Goal: Information Seeking & Learning: Learn about a topic

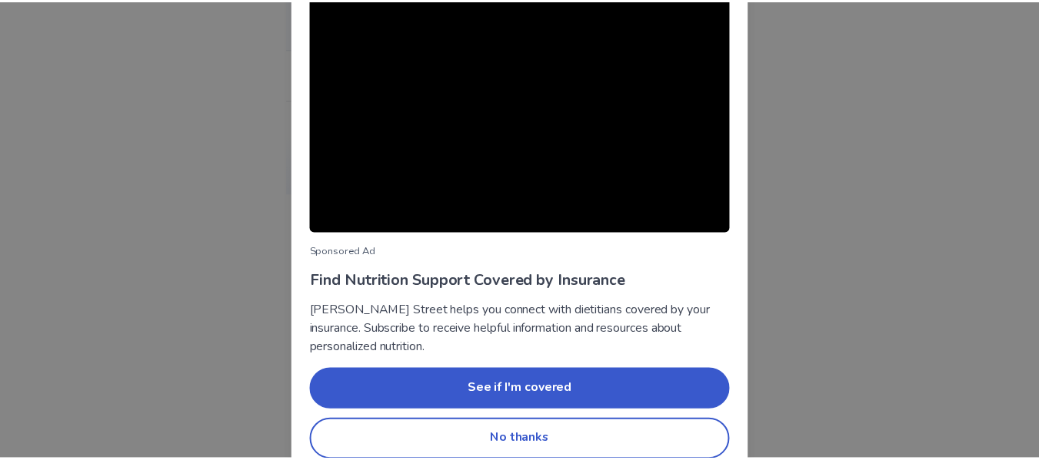
scroll to position [179, 0]
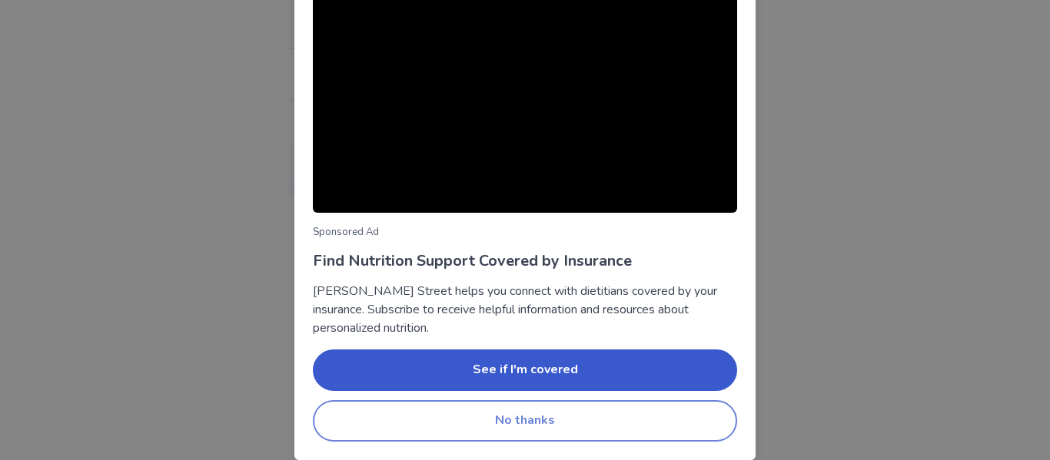
click at [545, 430] on button "No thanks" at bounding box center [525, 422] width 424 height 42
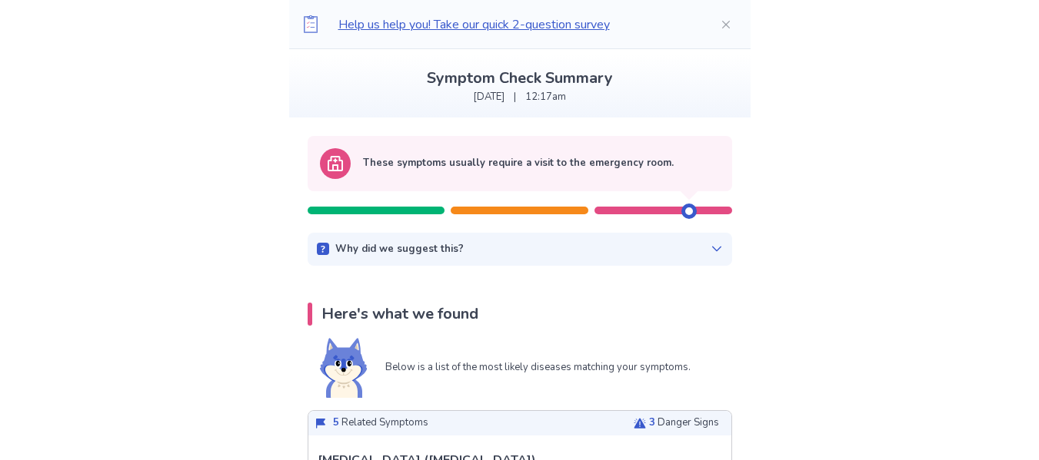
scroll to position [0, 0]
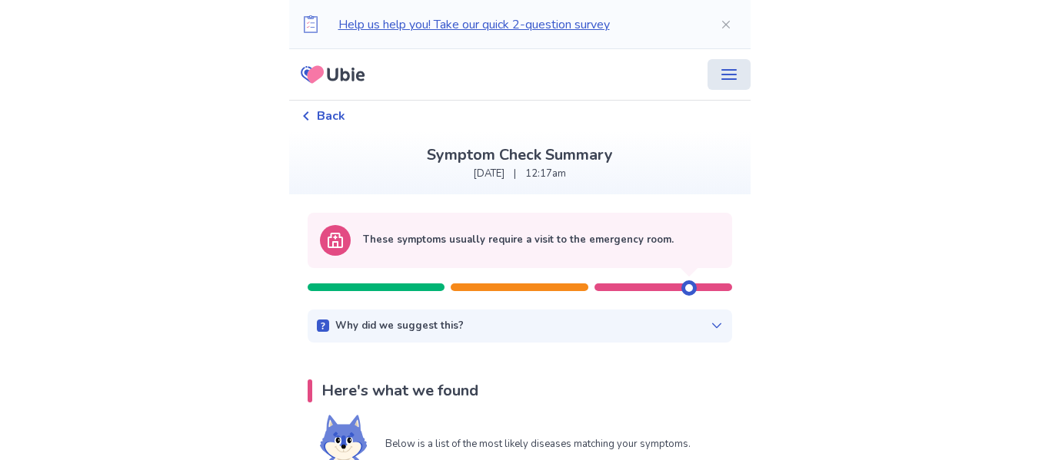
click at [720, 68] on icon "menu" at bounding box center [729, 74] width 18 height 18
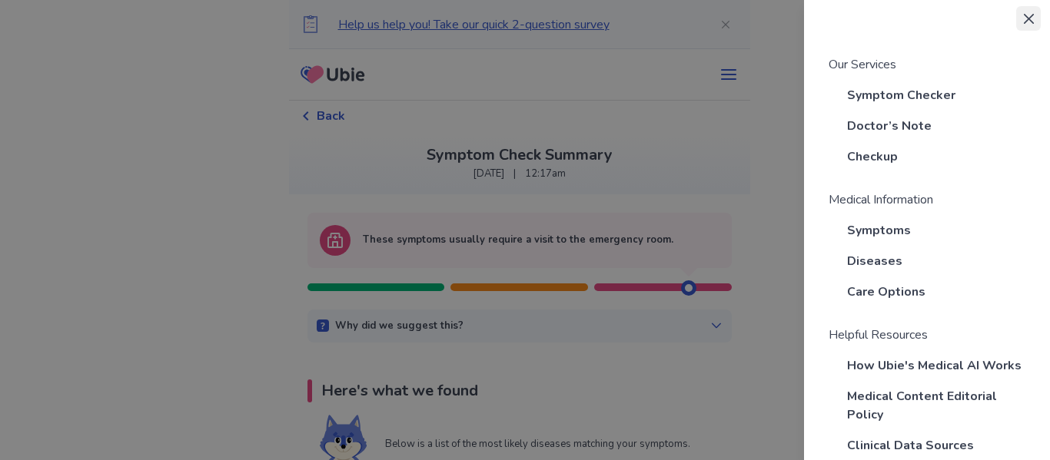
click at [1026, 22] on icon "Close" at bounding box center [1028, 18] width 10 height 10
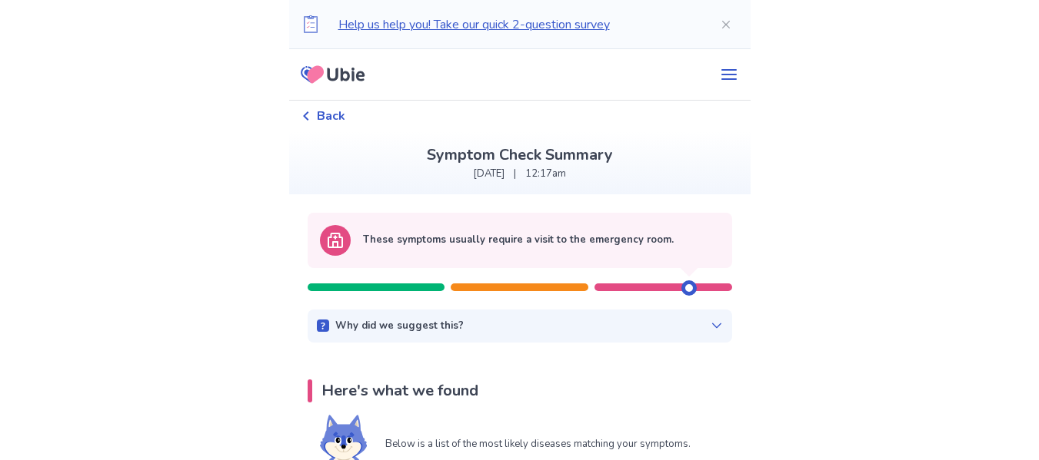
click at [324, 78] on icon at bounding box center [315, 74] width 17 height 18
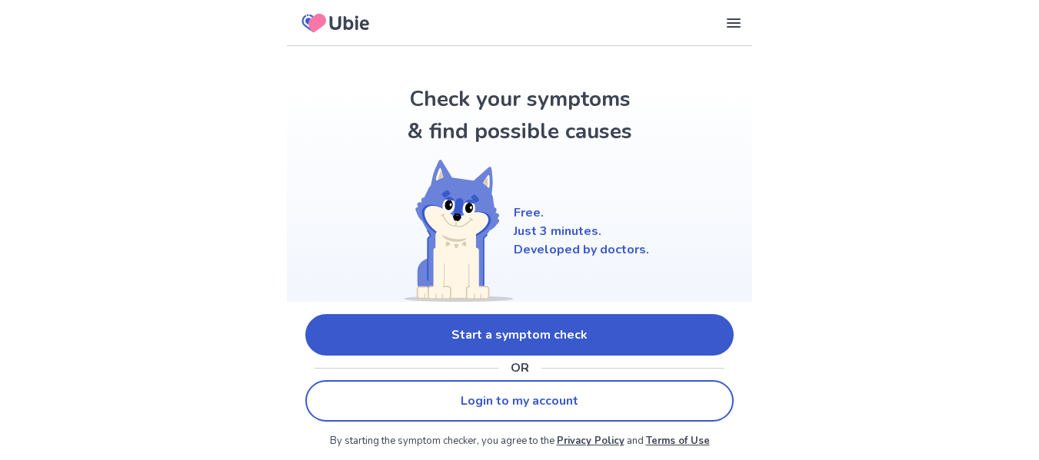
click at [590, 339] on link "Start a symptom check" at bounding box center [519, 335] width 428 height 42
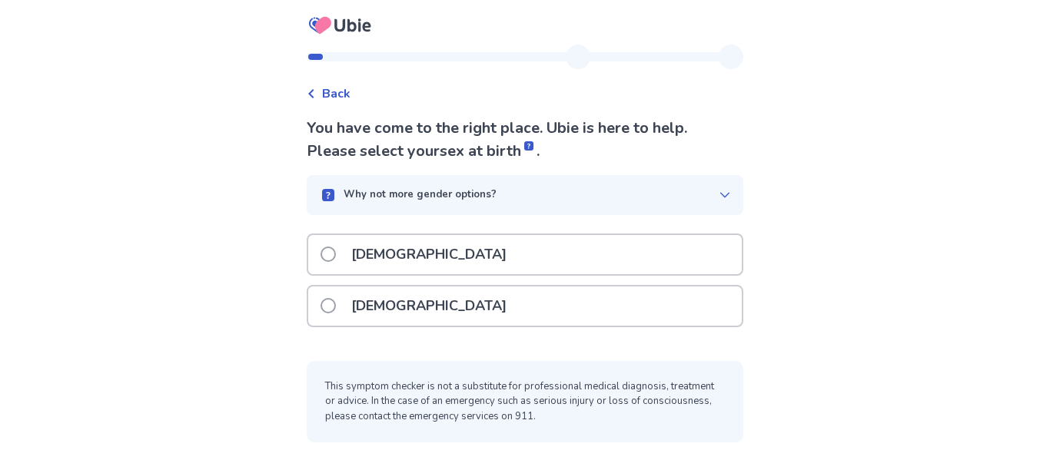
click at [374, 301] on p "[DEMOGRAPHIC_DATA]" at bounding box center [429, 306] width 174 height 39
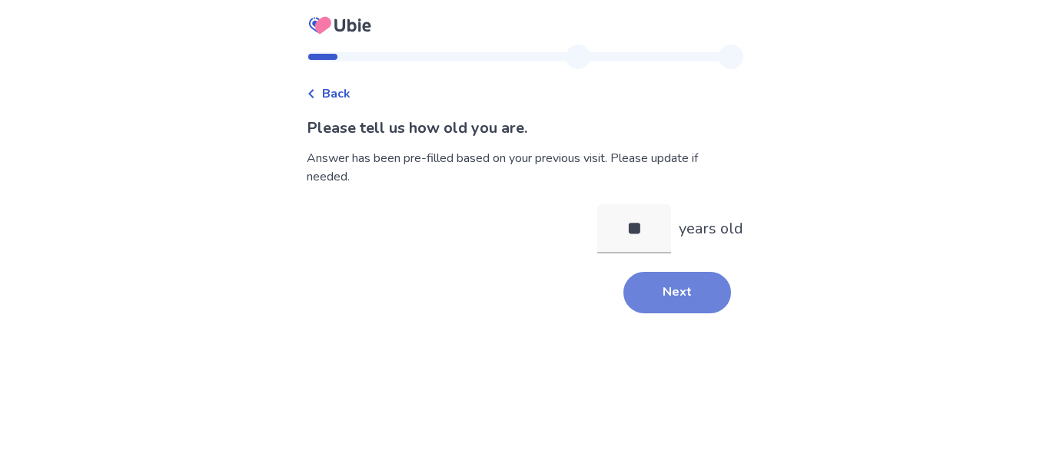
click at [647, 278] on button "Next" at bounding box center [677, 293] width 108 height 42
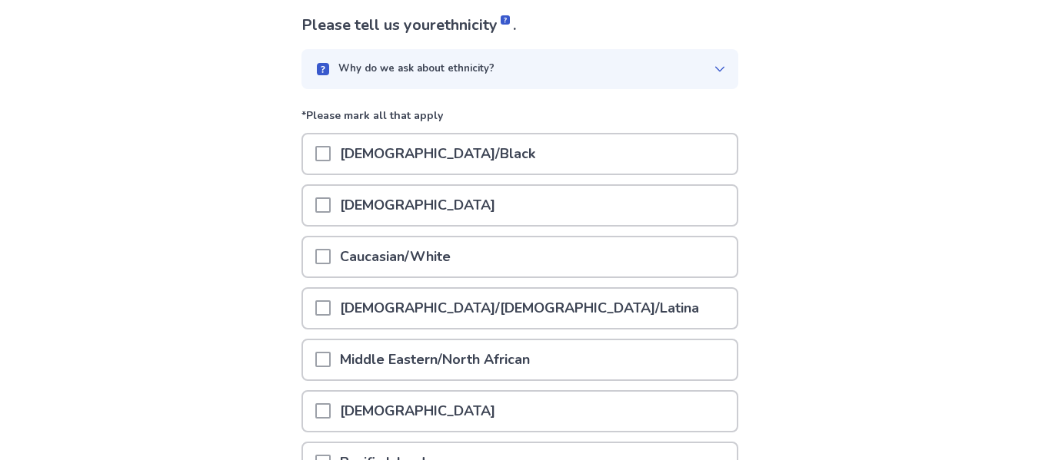
scroll to position [111, 0]
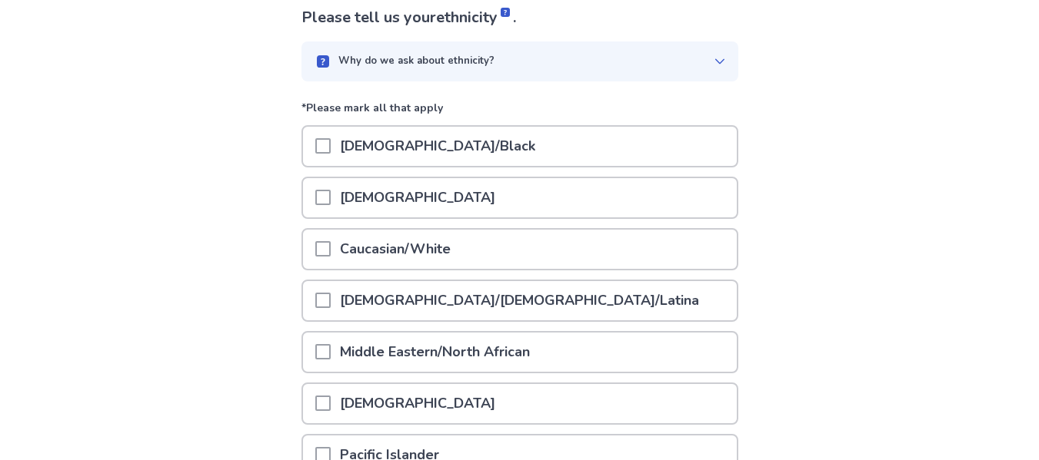
click at [327, 246] on span at bounding box center [322, 248] width 15 height 15
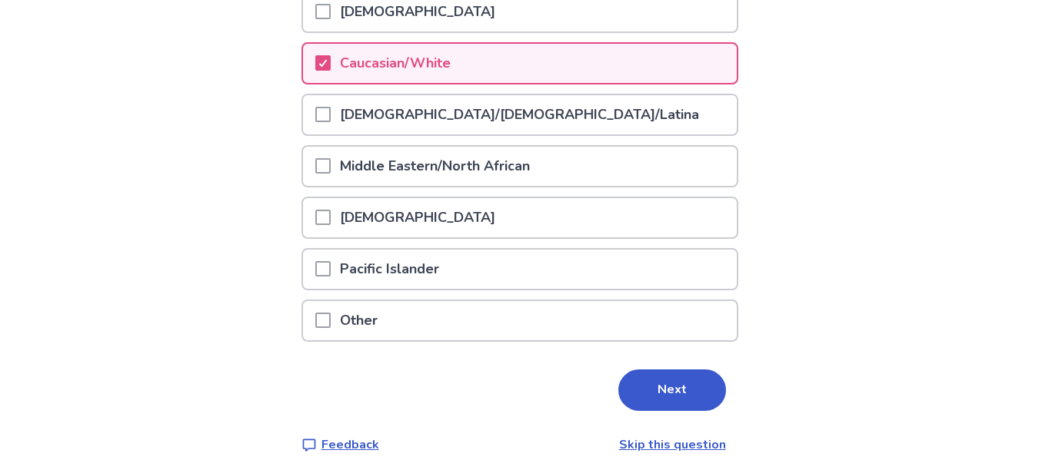
scroll to position [315, 0]
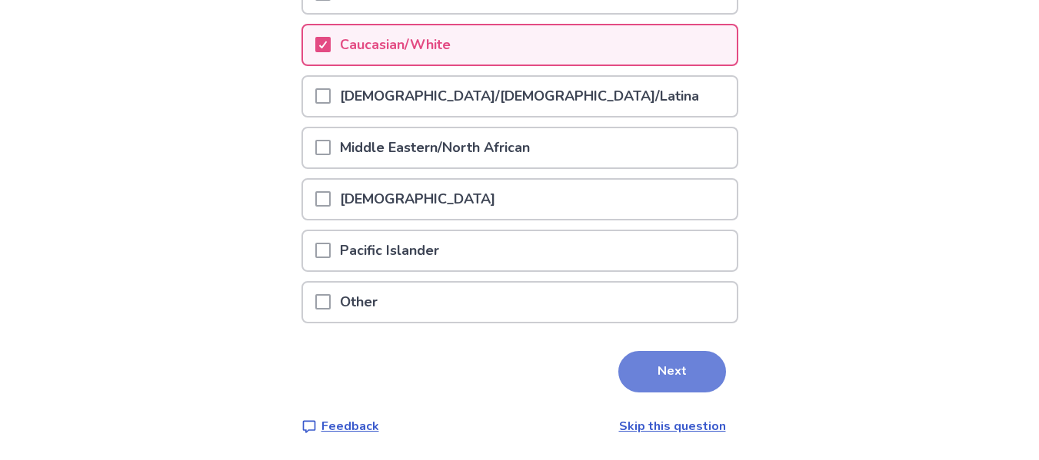
click at [670, 380] on button "Next" at bounding box center [672, 372] width 108 height 42
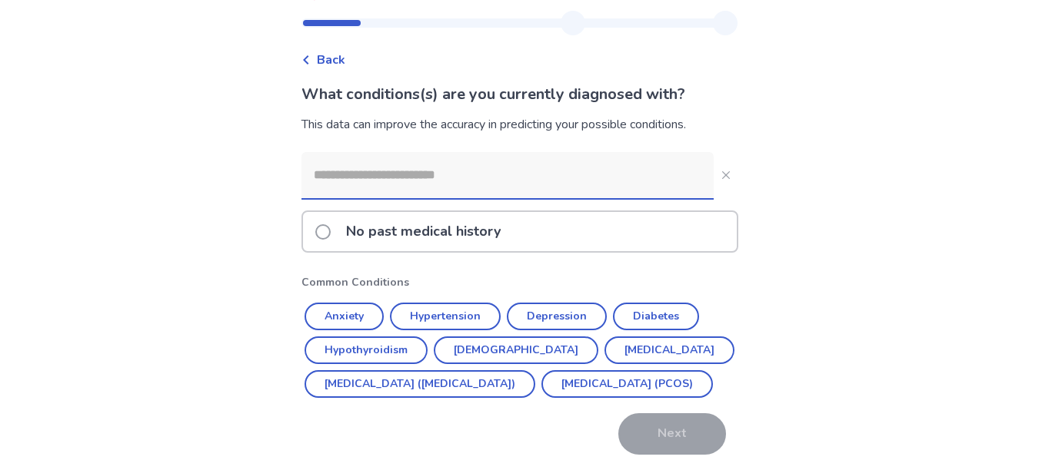
scroll to position [35, 0]
click at [427, 179] on input at bounding box center [507, 174] width 412 height 46
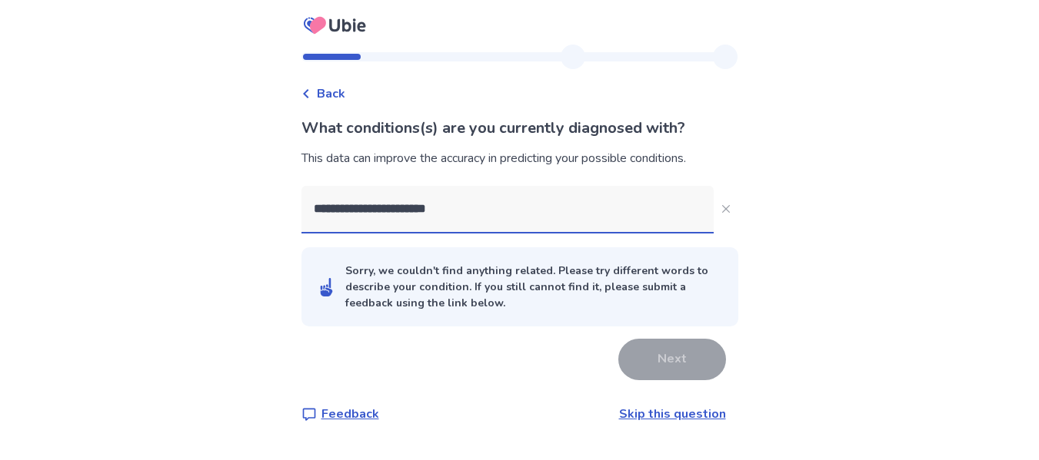
scroll to position [0, 0]
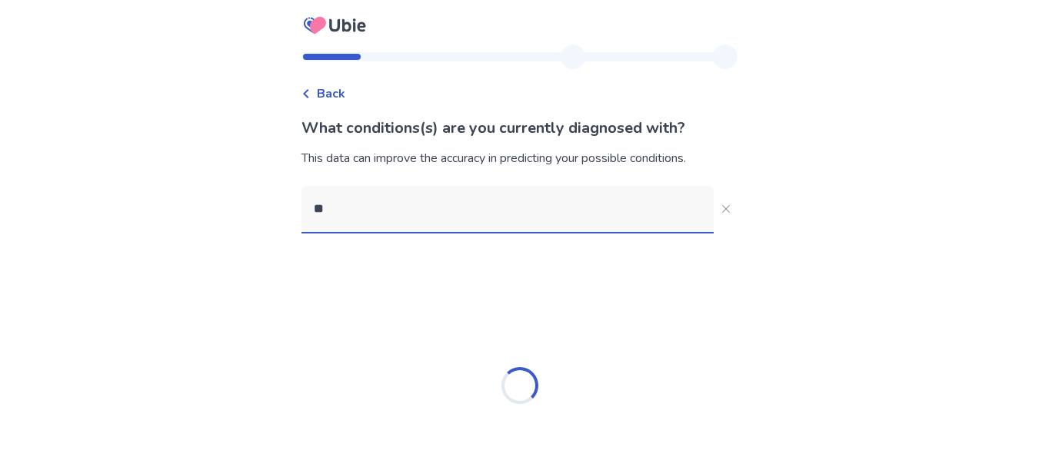
type input "*"
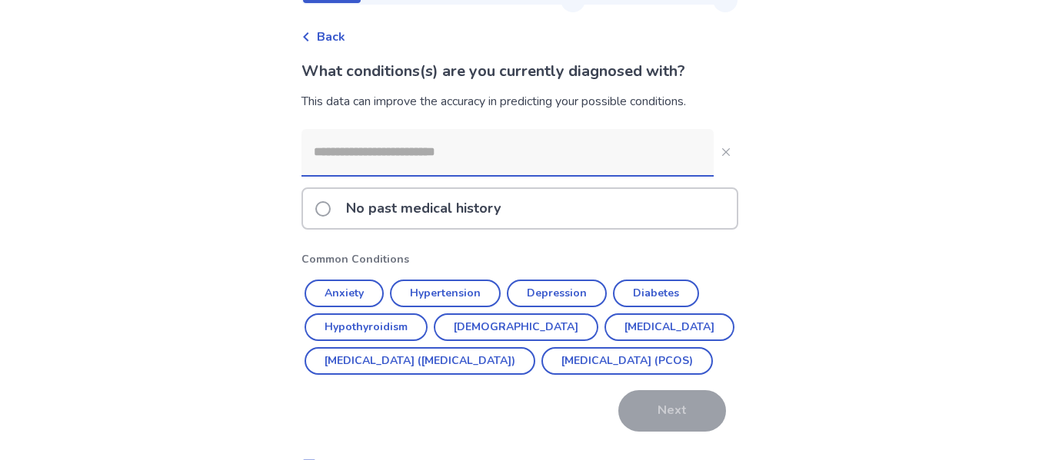
scroll to position [59, 0]
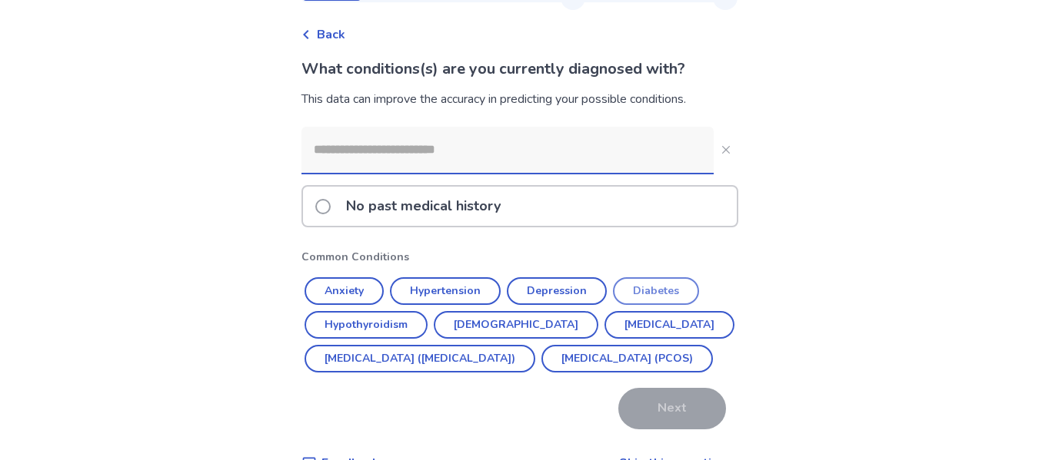
click at [653, 291] on button "Diabetes" at bounding box center [656, 292] width 86 height 28
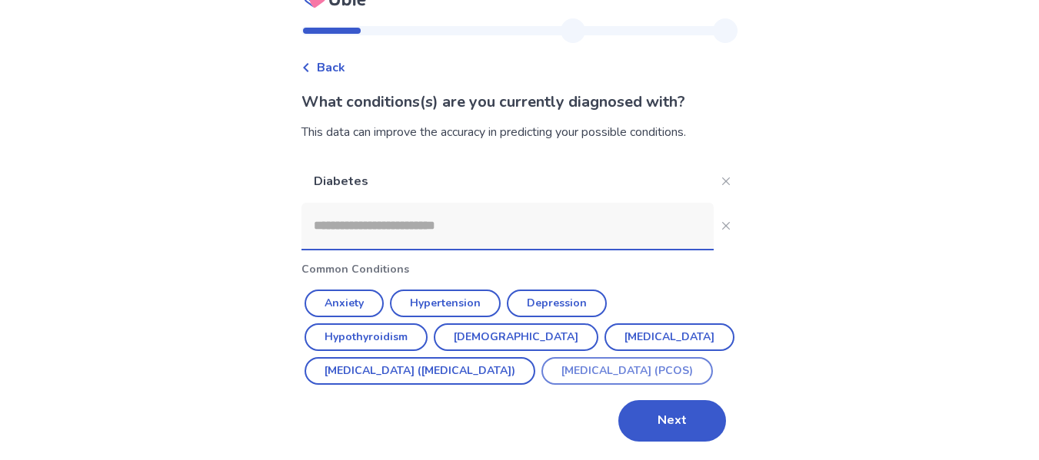
click at [541, 375] on button "Polycystic ovarian syndrome (PCOS)" at bounding box center [626, 371] width 171 height 28
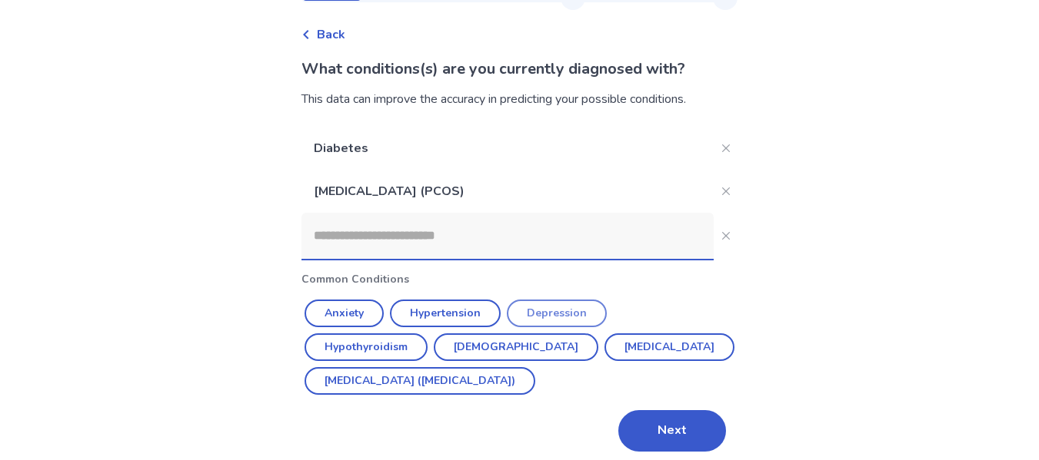
click at [557, 319] on button "Depression" at bounding box center [557, 314] width 100 height 28
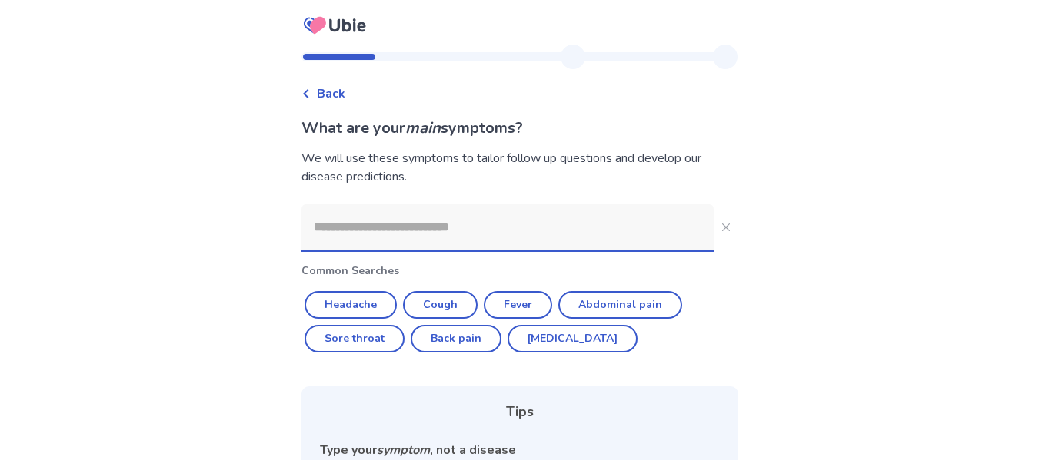
click at [525, 234] on input at bounding box center [507, 227] width 412 height 46
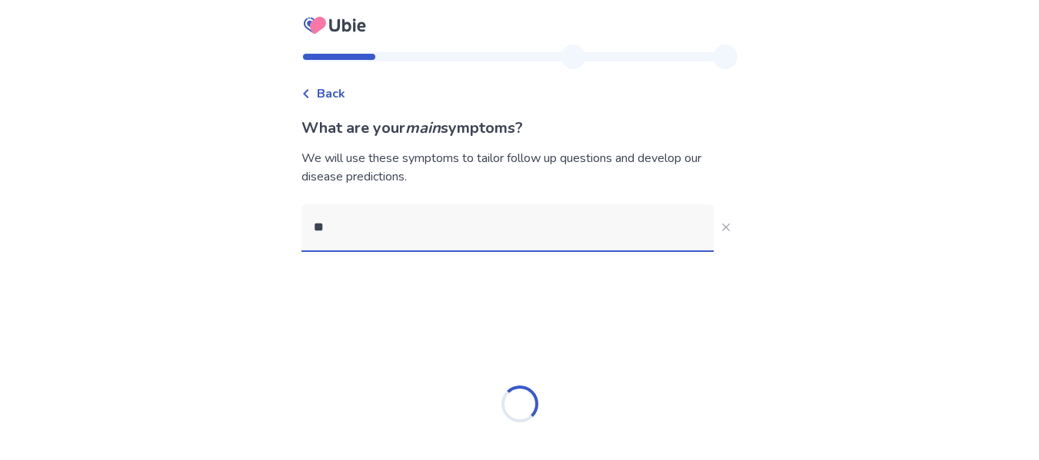
type input "*"
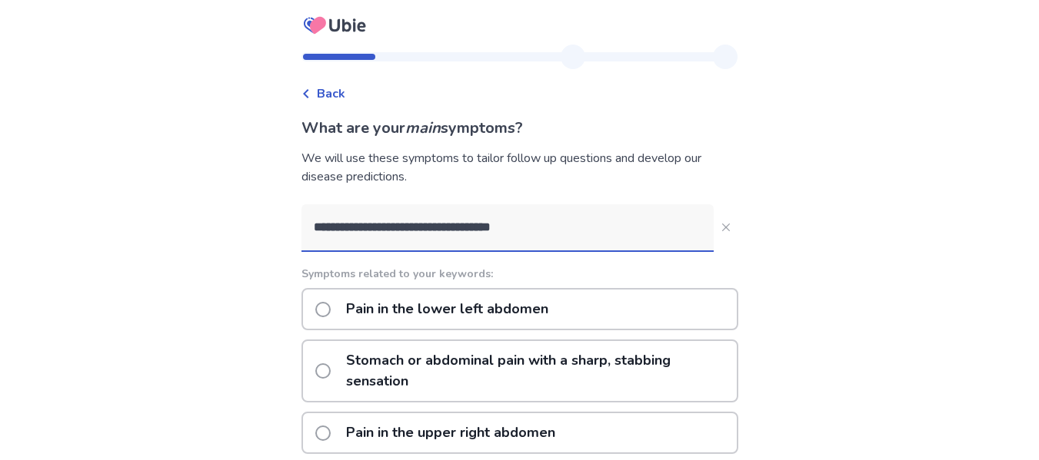
type input "**********"
click at [464, 315] on p "Pain in the lower left abdomen" at bounding box center [447, 309] width 221 height 39
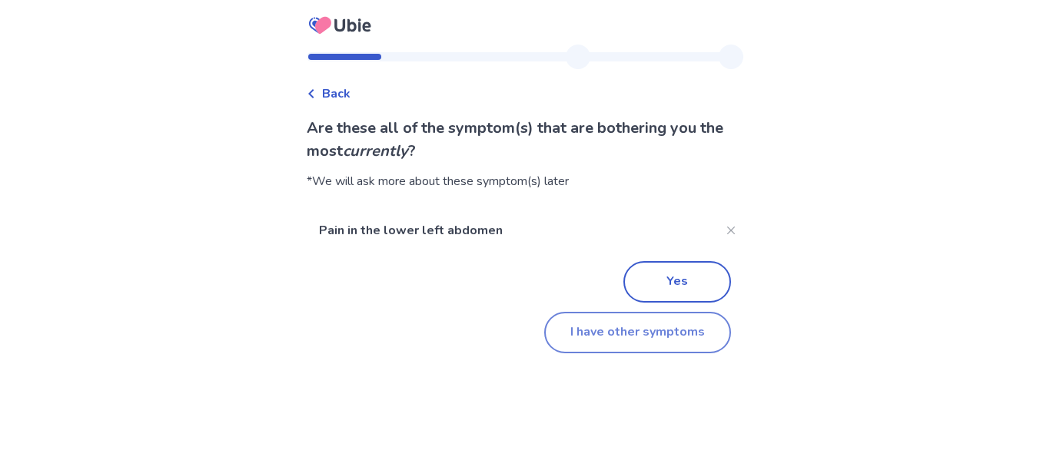
click at [627, 343] on button "I have other symptoms" at bounding box center [637, 333] width 187 height 42
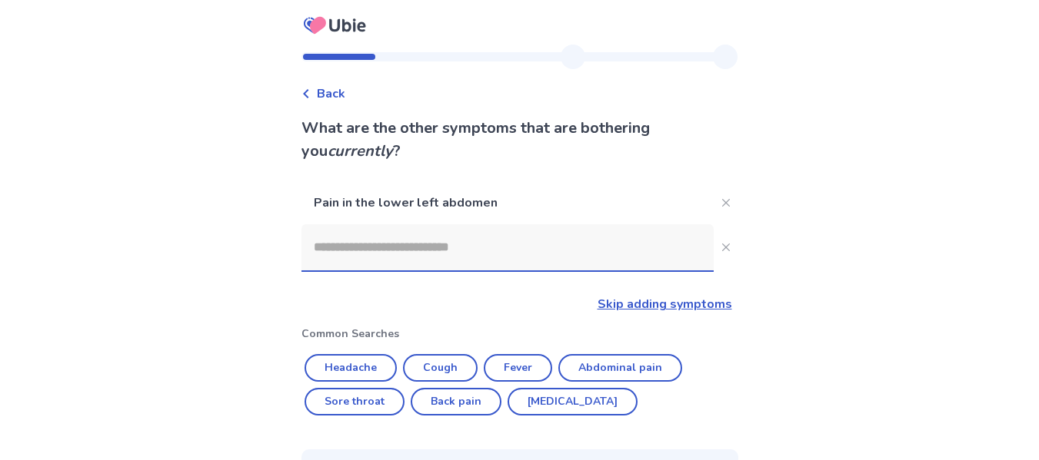
click at [510, 265] on input at bounding box center [507, 247] width 412 height 46
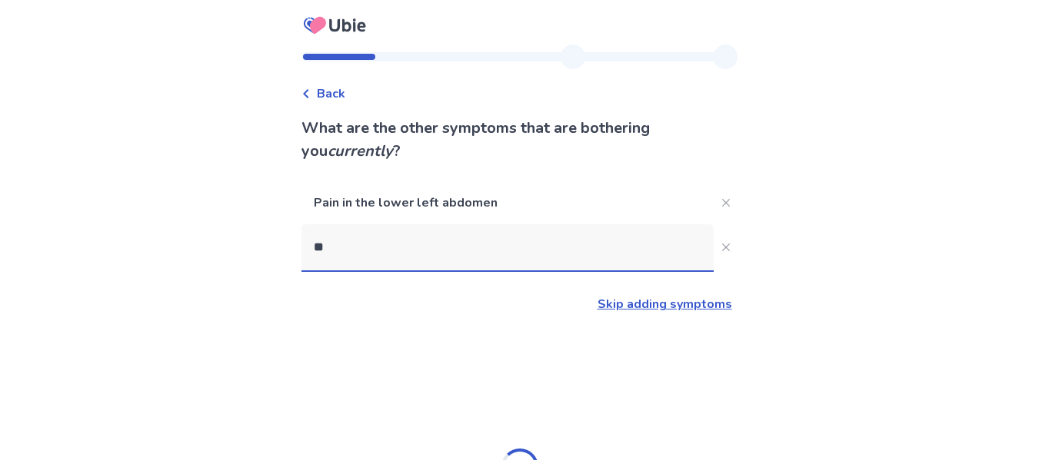
type input "***"
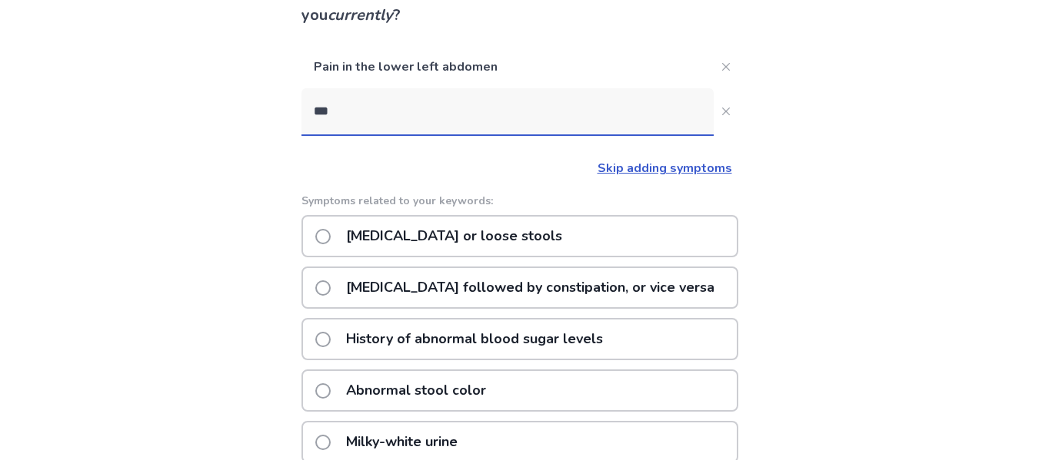
scroll to position [137, 0]
click at [355, 235] on p "Diarrhea or loose stools" at bounding box center [454, 235] width 234 height 39
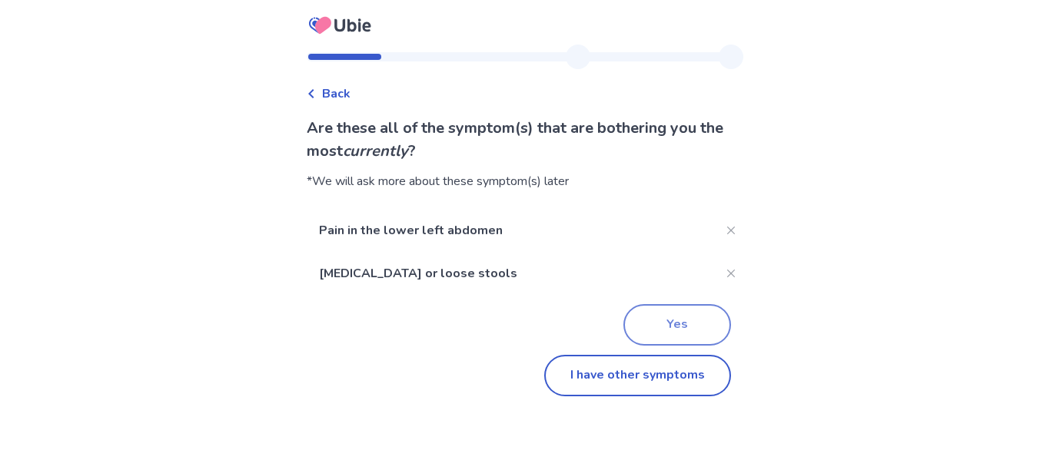
click at [652, 313] on button "Yes" at bounding box center [677, 325] width 108 height 42
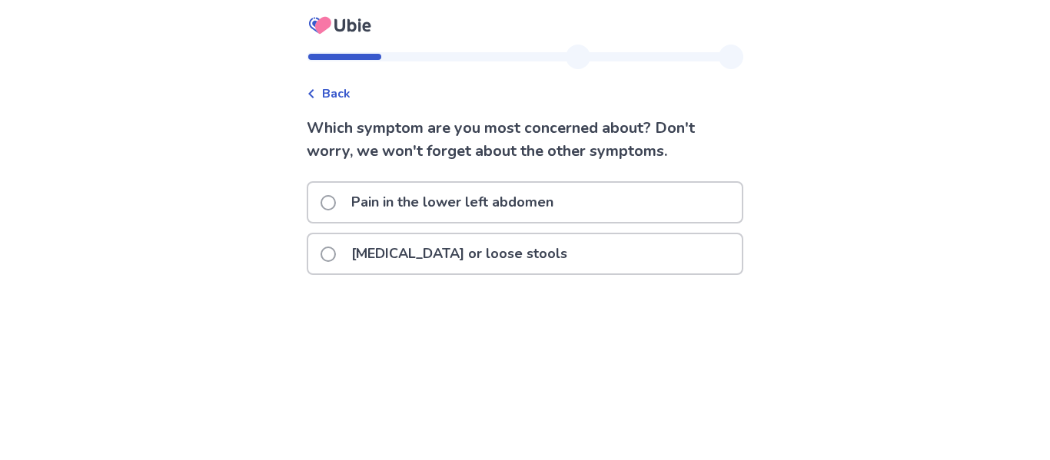
click at [349, 90] on span "Back" at bounding box center [336, 94] width 28 height 18
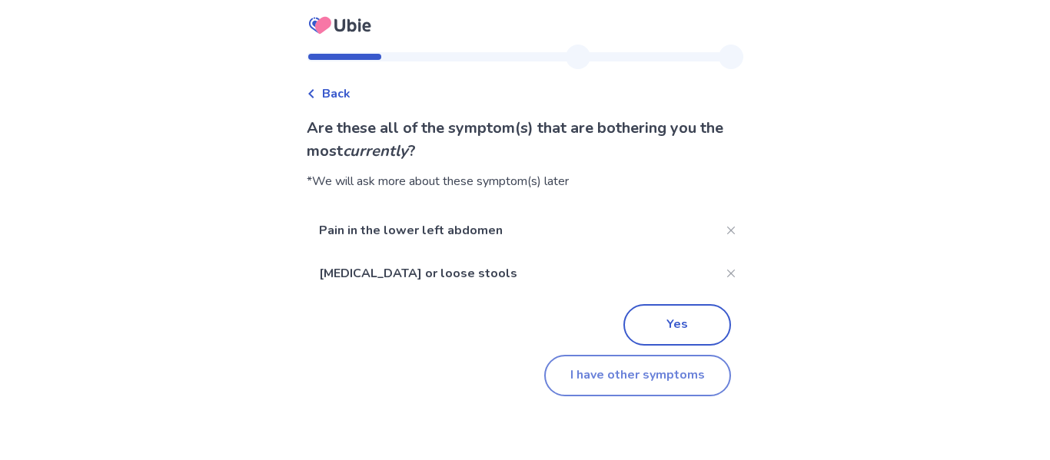
click at [601, 364] on button "I have other symptoms" at bounding box center [637, 376] width 187 height 42
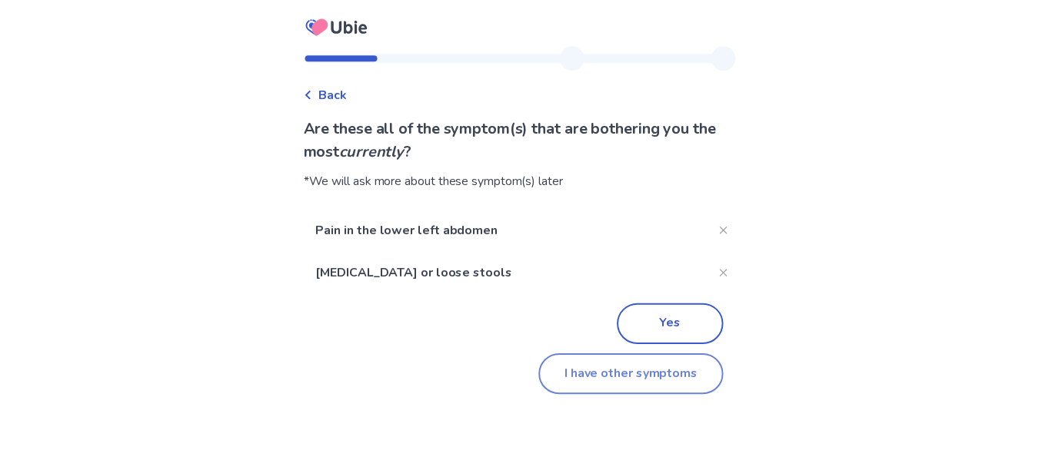
scroll to position [137, 0]
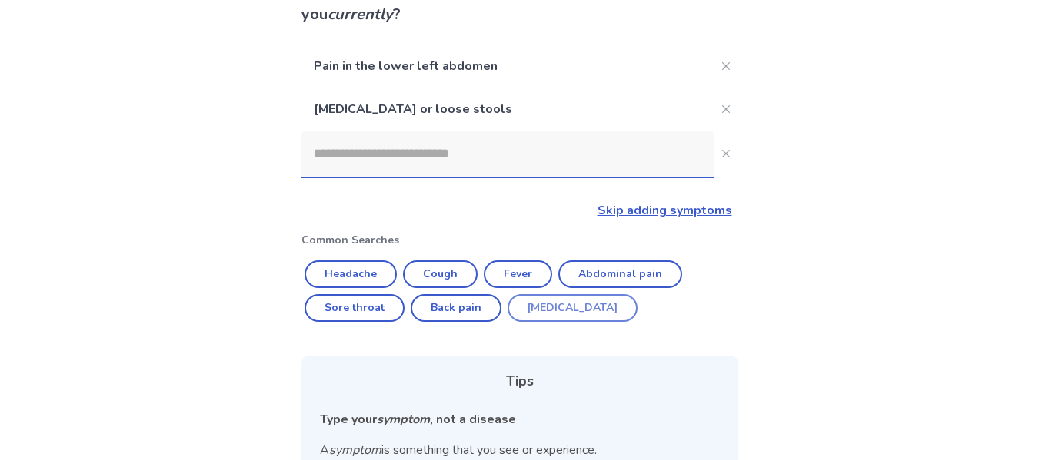
click at [572, 314] on button "[MEDICAL_DATA]" at bounding box center [572, 308] width 130 height 28
type input "********"
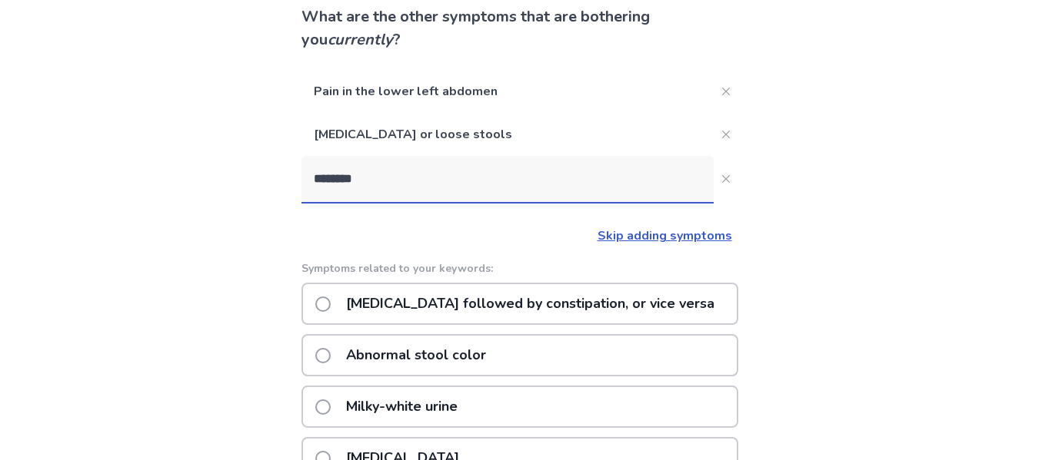
scroll to position [97, 0]
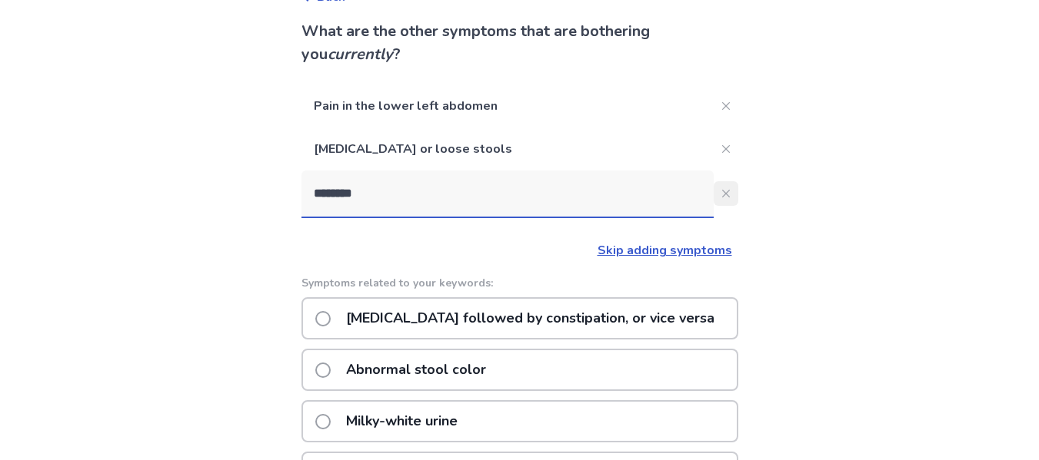
click at [715, 201] on button "********" at bounding box center [725, 193] width 25 height 25
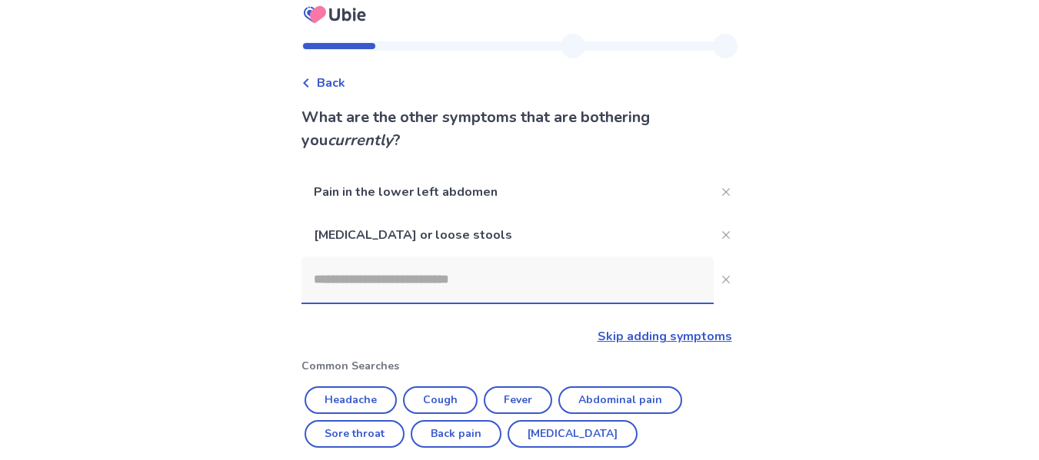
scroll to position [0, 0]
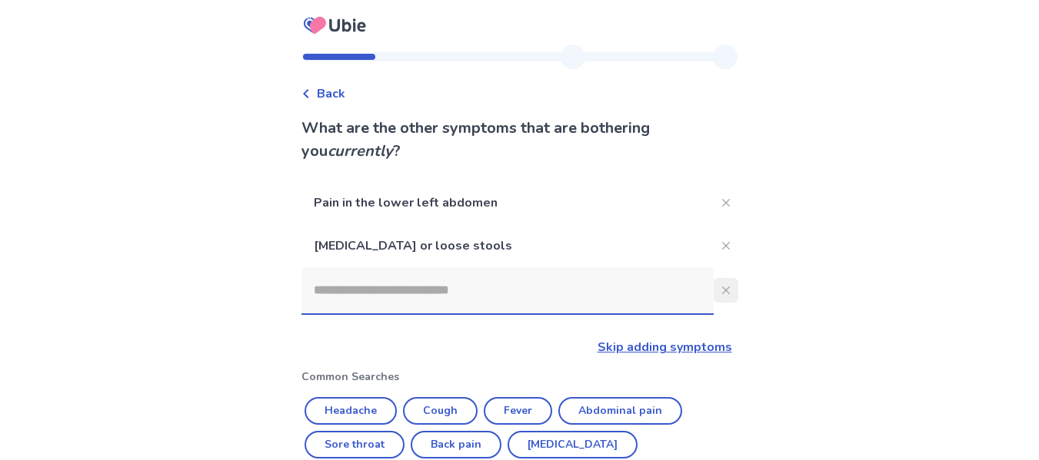
click at [723, 288] on button "Close" at bounding box center [725, 290] width 25 height 25
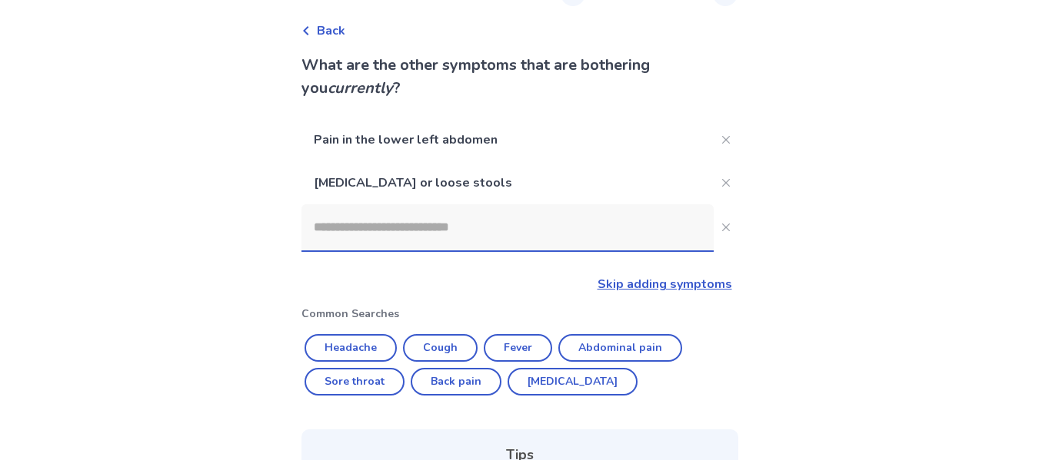
scroll to position [34, 0]
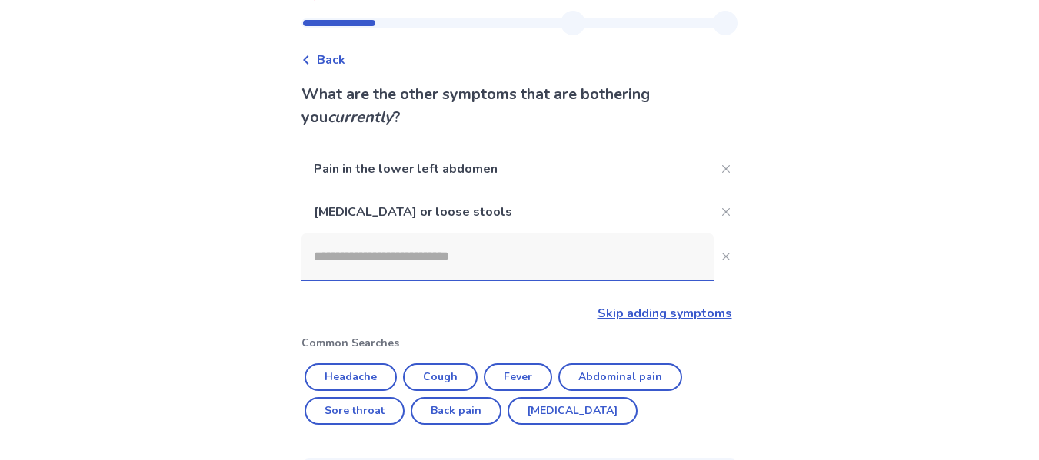
click at [462, 253] on input at bounding box center [507, 257] width 412 height 46
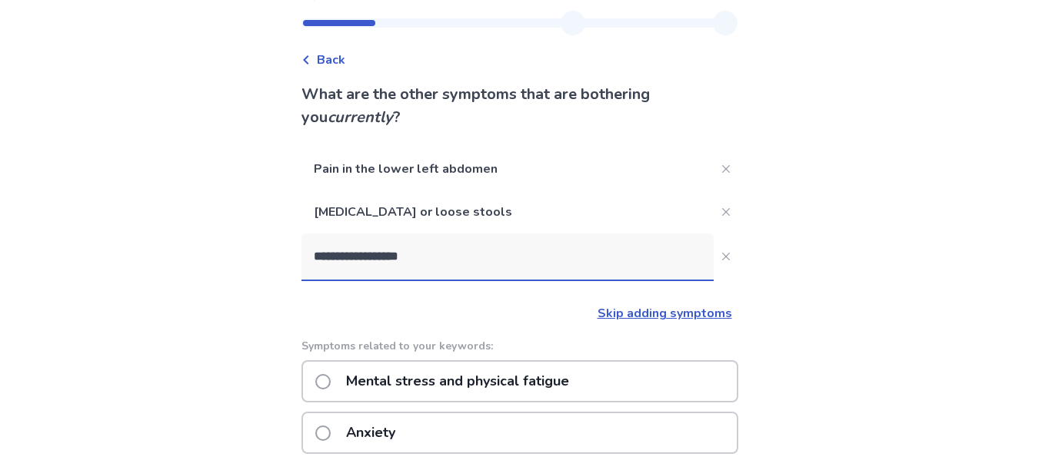
type input "**********"
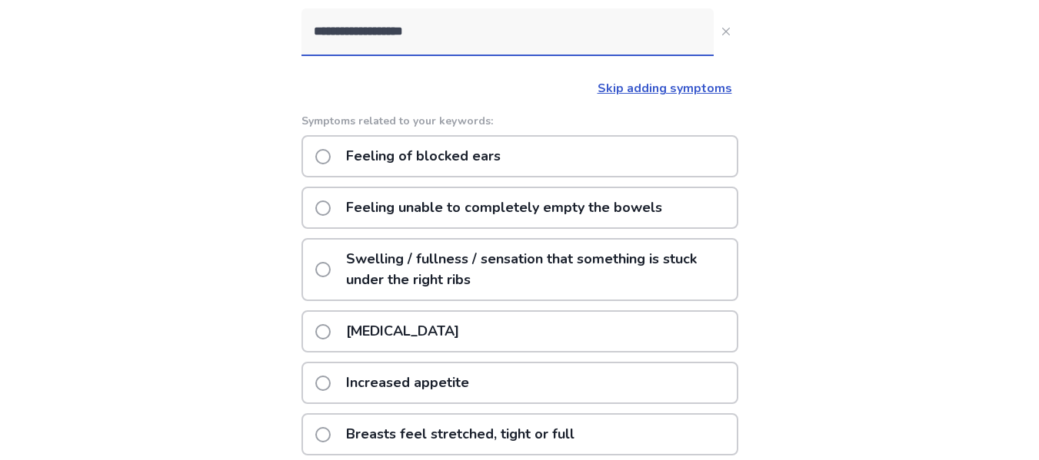
scroll to position [263, 0]
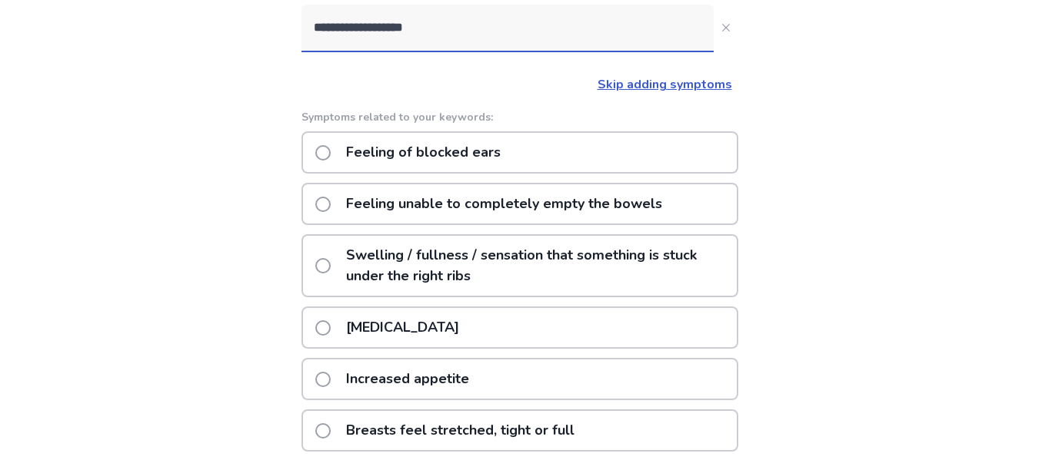
click at [400, 198] on p "Feeling unable to completely empty the bowels" at bounding box center [504, 203] width 334 height 39
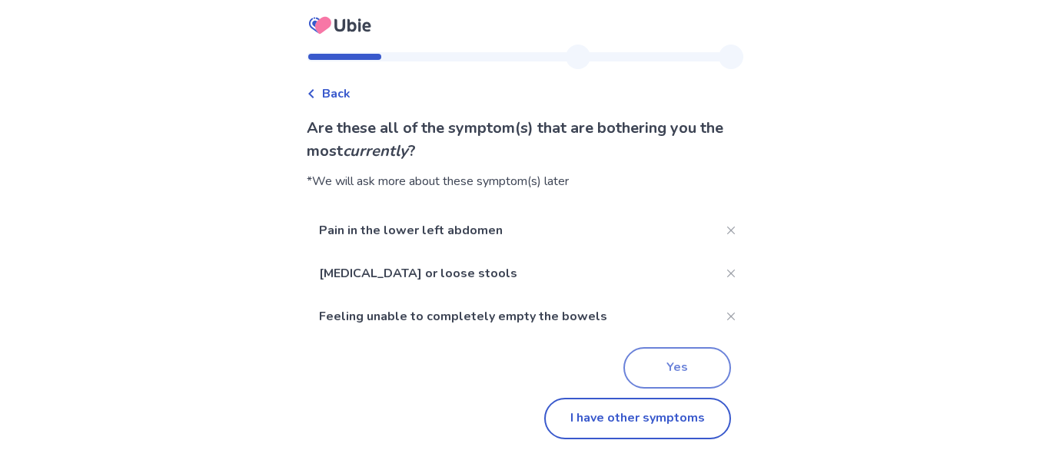
click at [644, 354] on button "Yes" at bounding box center [677, 368] width 108 height 42
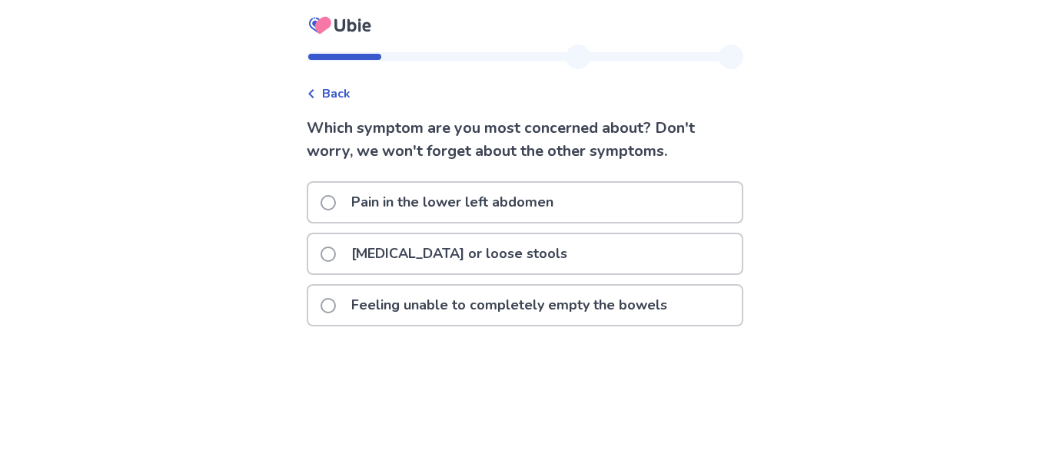
click at [446, 205] on p "Pain in the lower left abdomen" at bounding box center [452, 202] width 221 height 39
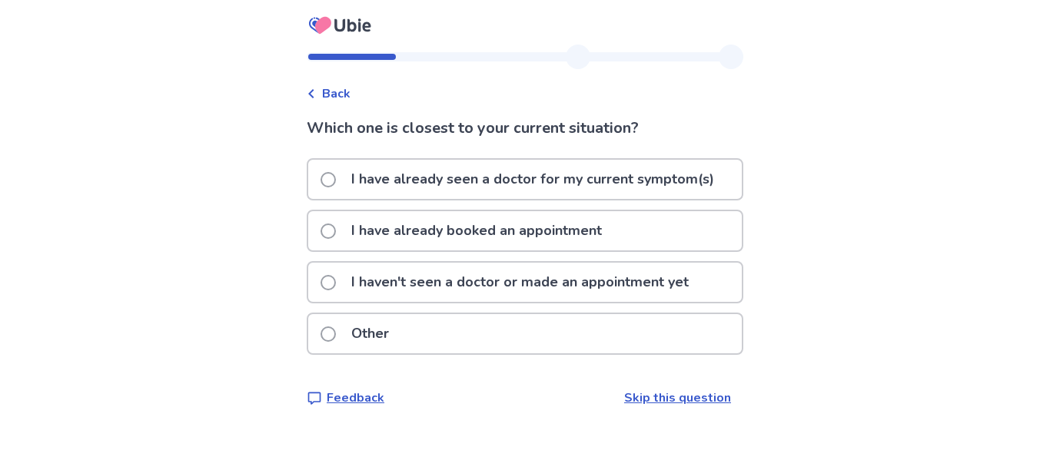
click at [430, 280] on p "I haven't seen a doctor or made an appointment yet" at bounding box center [520, 282] width 356 height 39
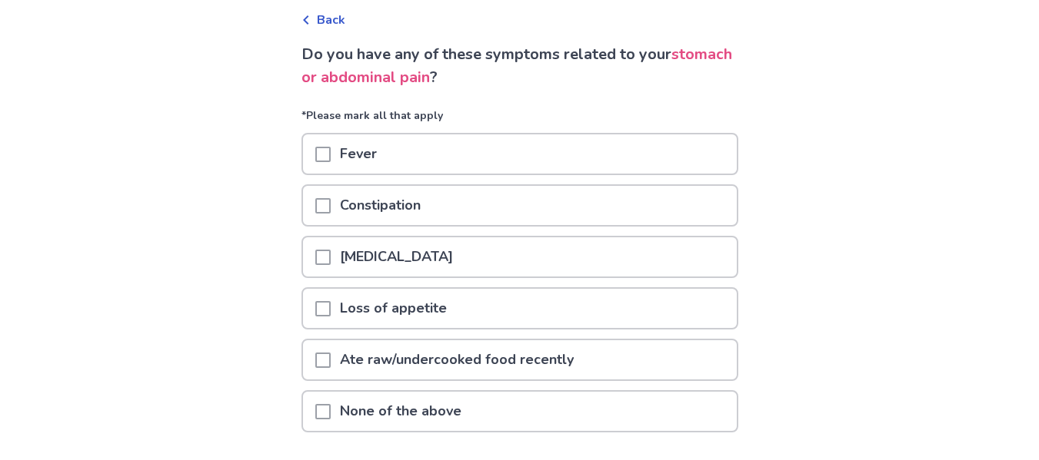
scroll to position [75, 0]
click at [331, 205] on span at bounding box center [322, 204] width 15 height 15
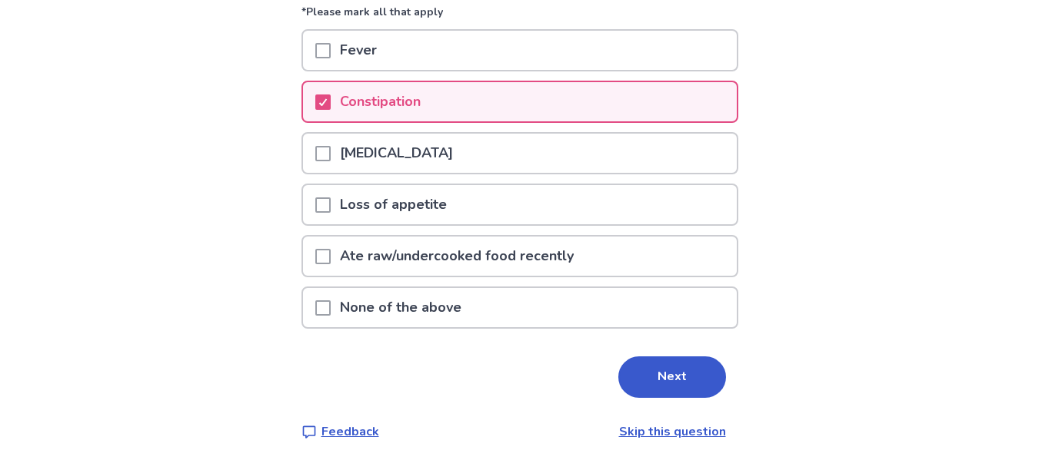
scroll to position [180, 0]
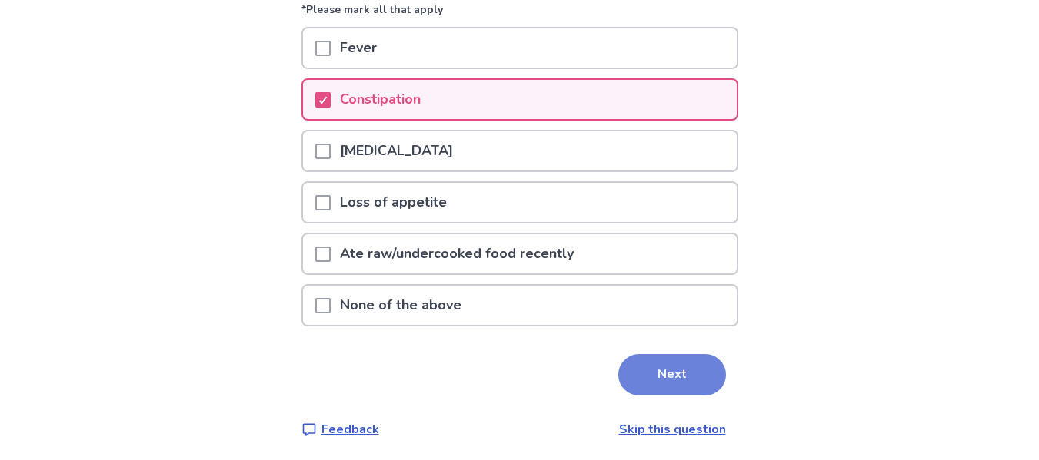
click at [667, 380] on button "Next" at bounding box center [672, 375] width 108 height 42
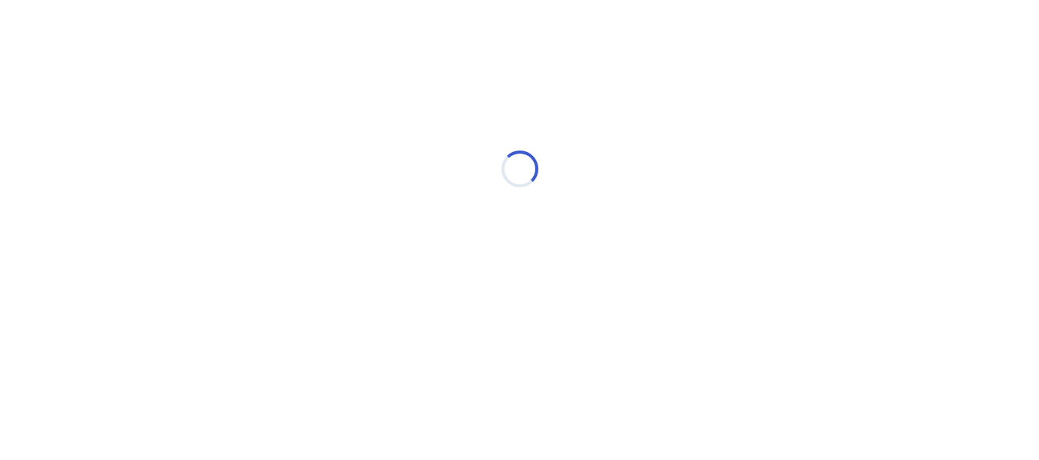
scroll to position [0, 0]
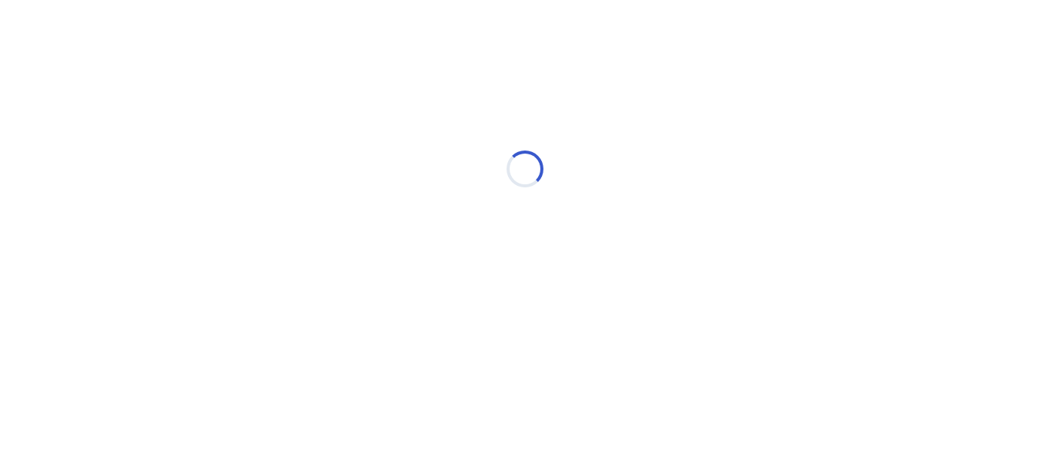
select select "*"
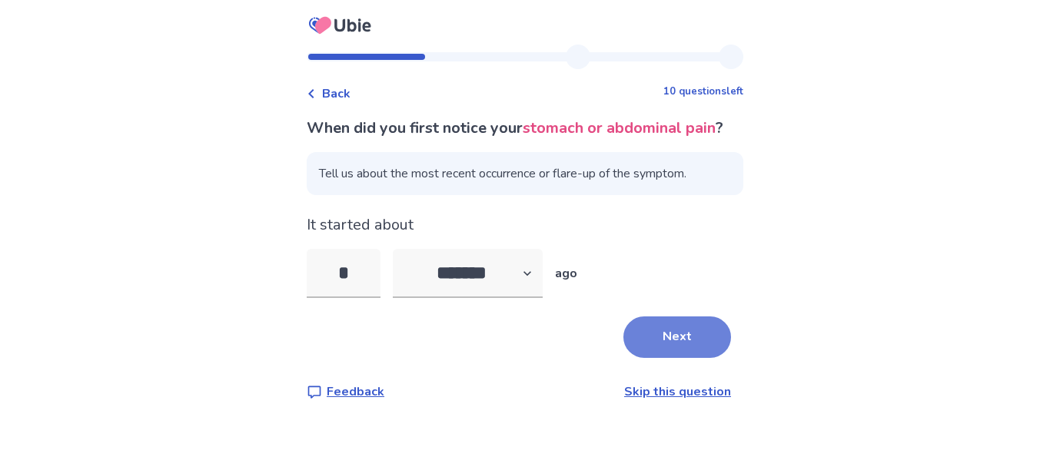
type input "*"
click at [653, 351] on button "Next" at bounding box center [677, 338] width 108 height 42
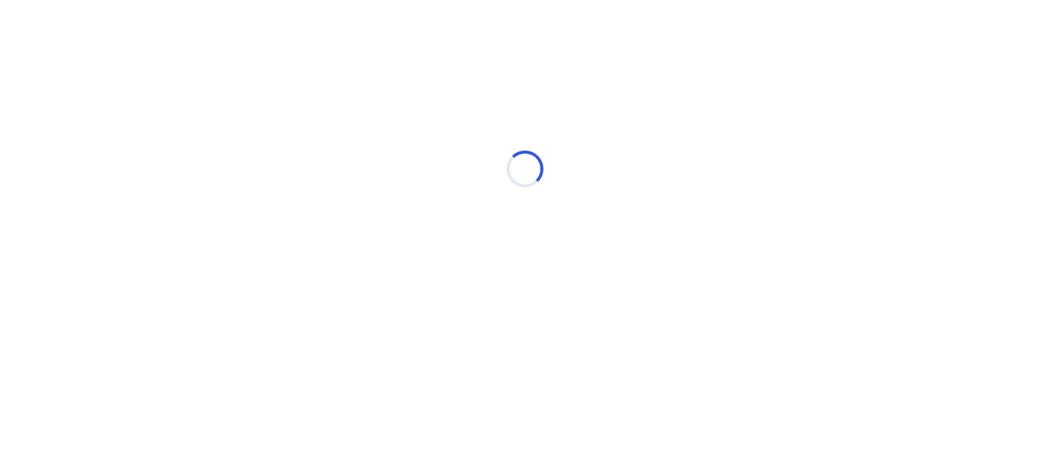
select select "*"
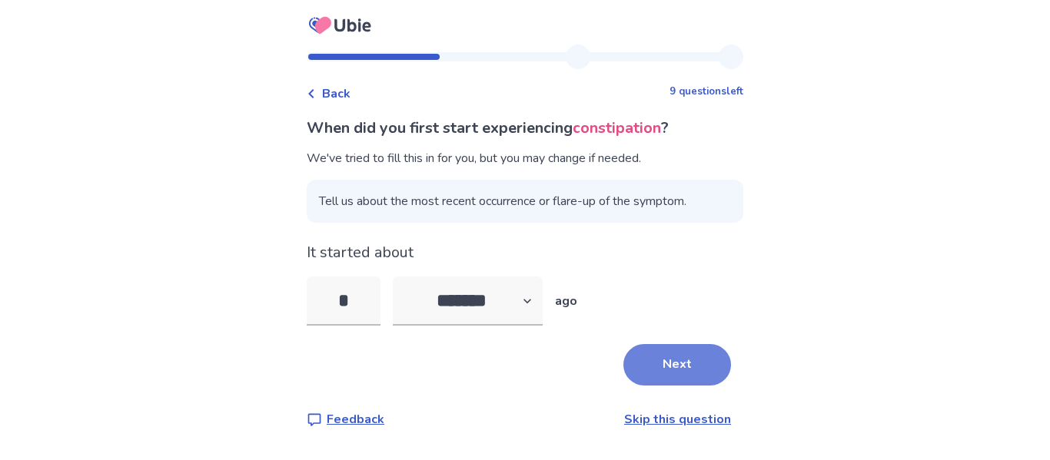
click at [666, 367] on button "Next" at bounding box center [677, 365] width 108 height 42
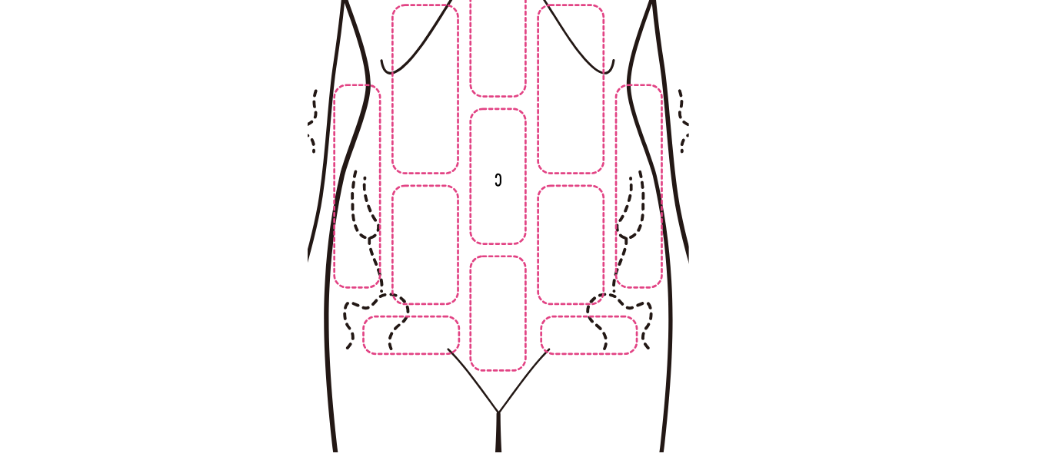
scroll to position [198, 0]
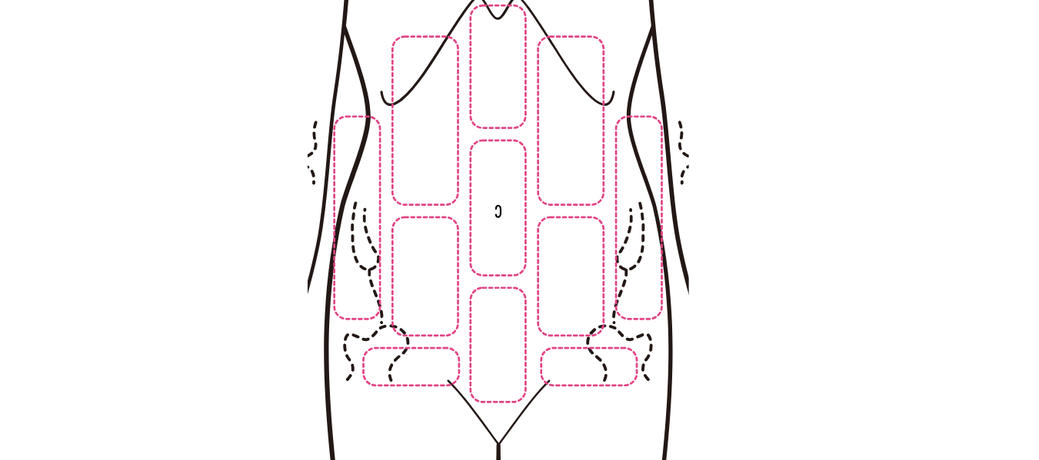
click at [612, 340] on img at bounding box center [498, 227] width 786 height 532
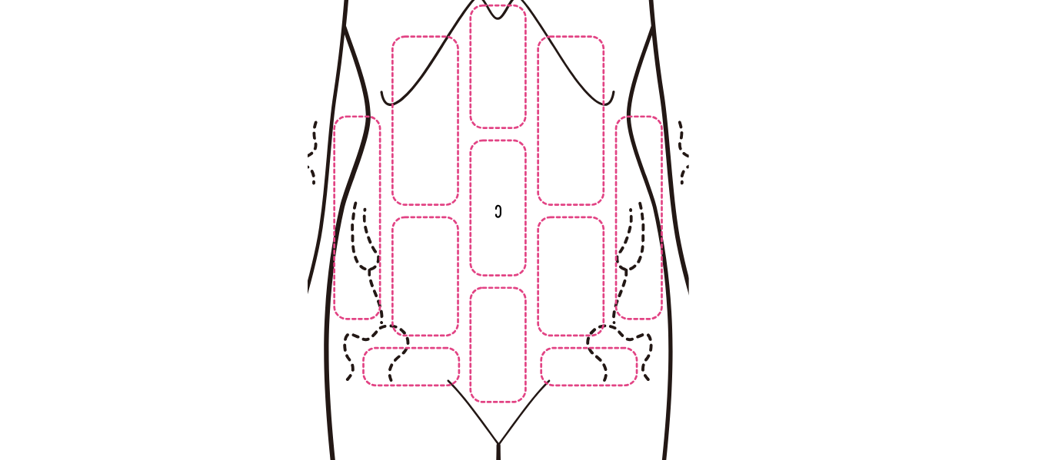
click at [612, 340] on img at bounding box center [498, 227] width 786 height 532
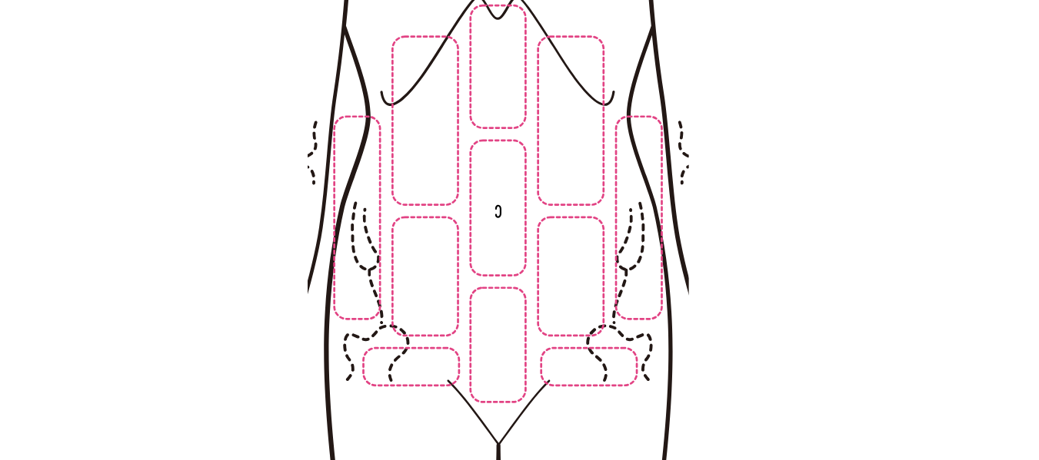
click at [612, 340] on img at bounding box center [498, 227] width 786 height 532
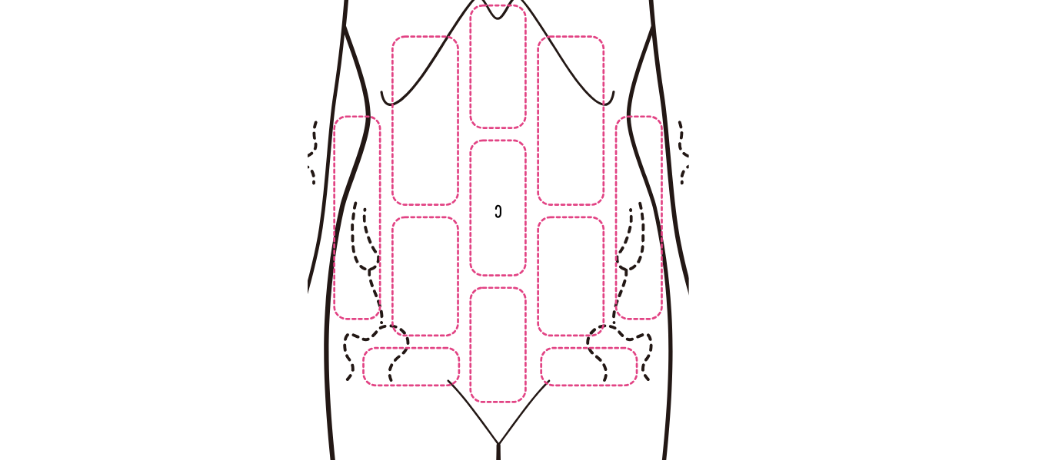
click at [612, 340] on img at bounding box center [498, 227] width 786 height 532
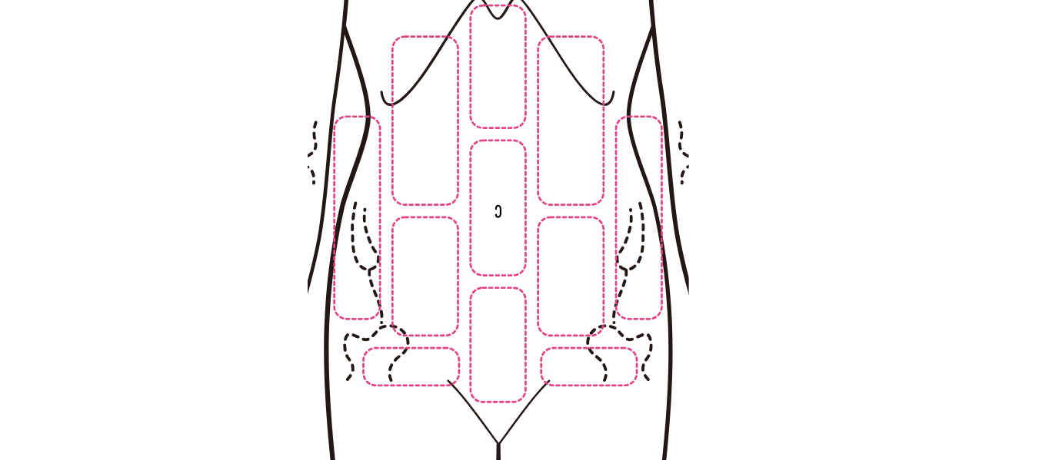
click at [612, 340] on img at bounding box center [498, 227] width 786 height 532
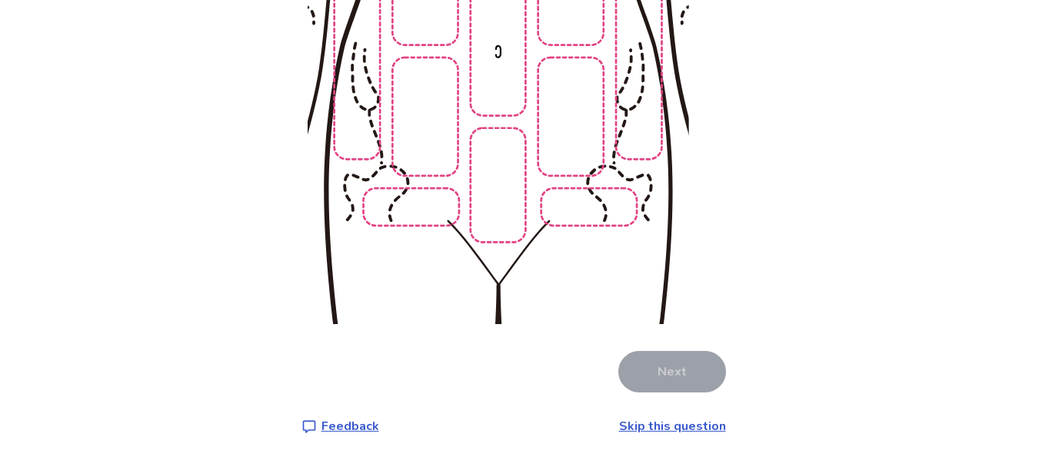
scroll to position [358, 0]
click at [563, 138] on img at bounding box center [498, 67] width 786 height 532
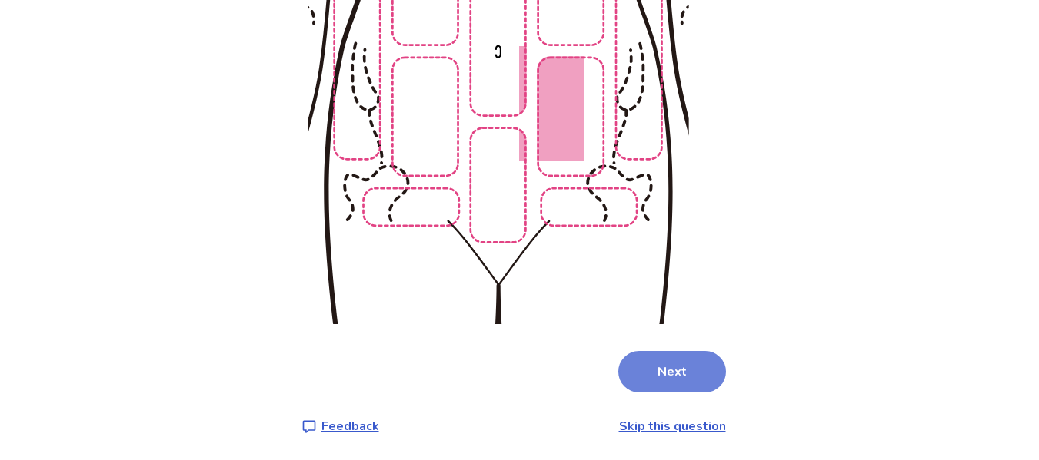
click at [651, 377] on button "Next" at bounding box center [672, 372] width 108 height 42
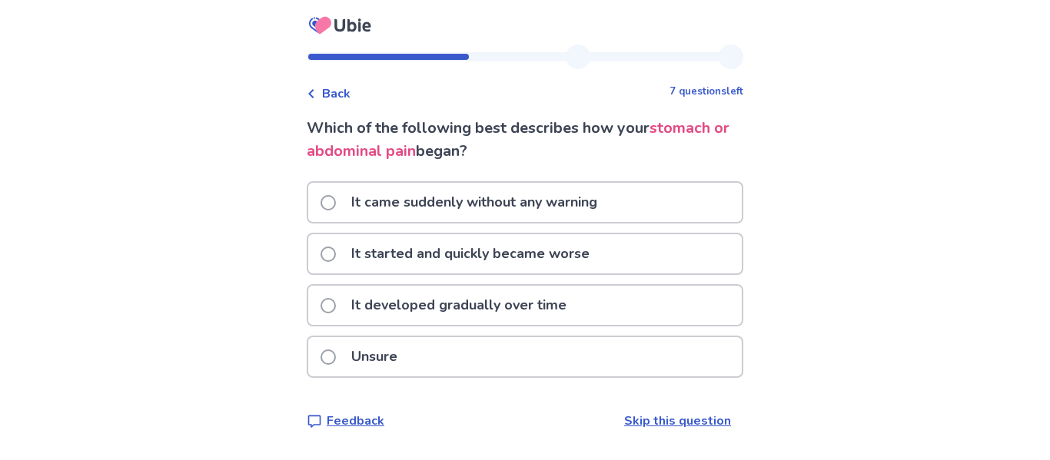
click at [367, 247] on p "It started and quickly became worse" at bounding box center [470, 253] width 257 height 39
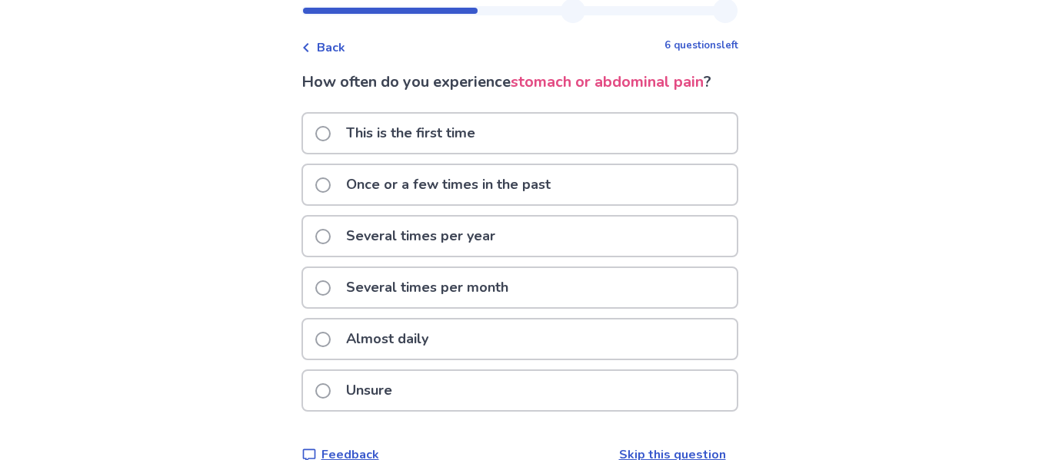
scroll to position [48, 0]
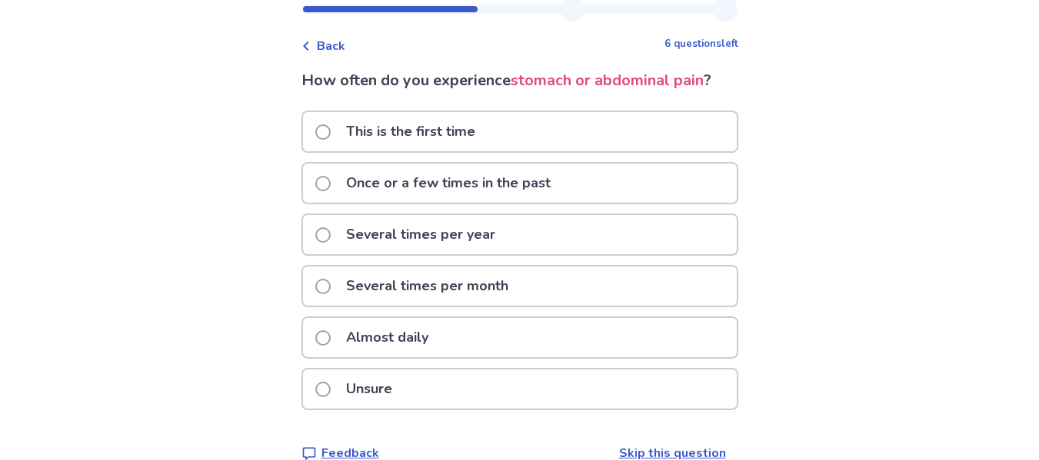
click at [477, 180] on p "Once or a few times in the past" at bounding box center [448, 183] width 223 height 39
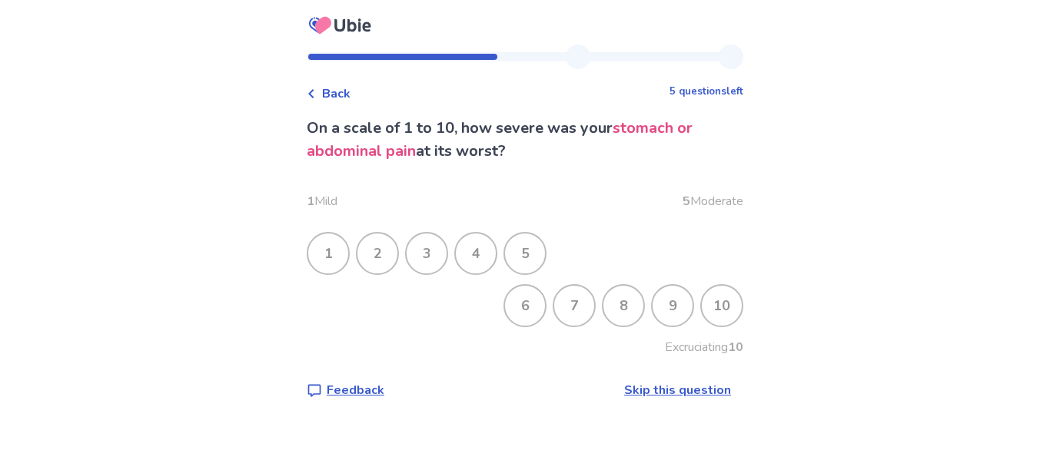
click at [496, 260] on div "4" at bounding box center [476, 254] width 40 height 40
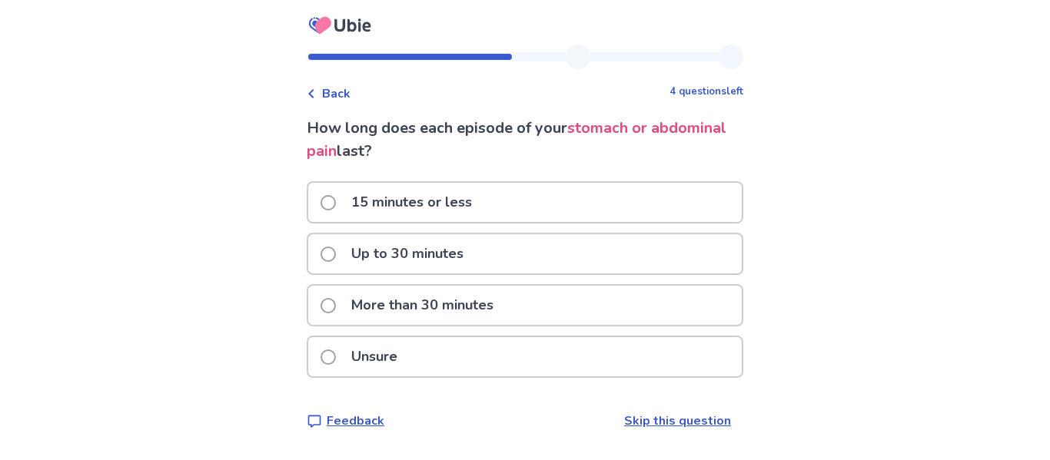
click at [425, 309] on p "More than 30 minutes" at bounding box center [422, 305] width 161 height 39
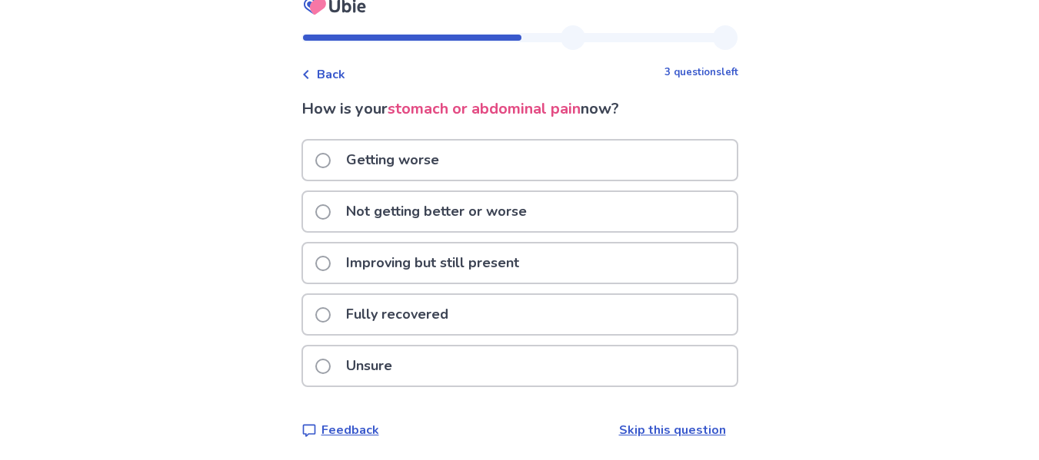
scroll to position [23, 0]
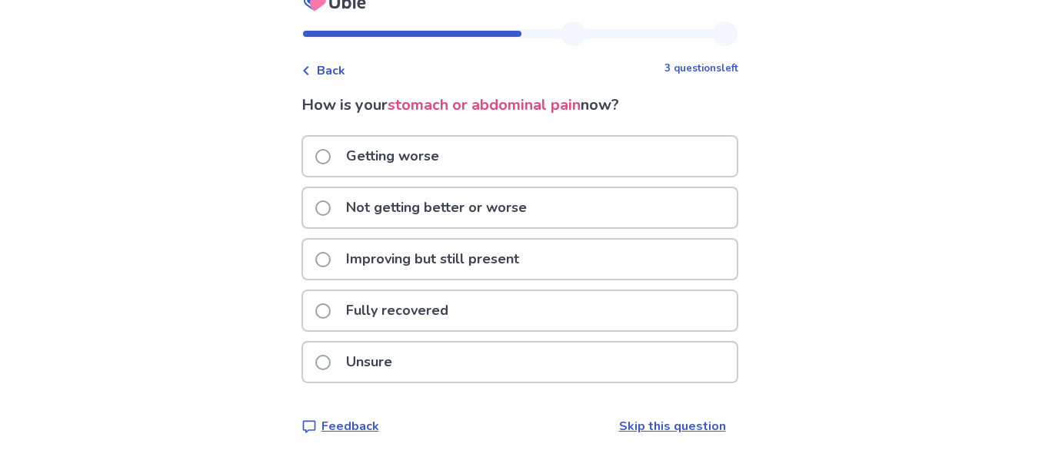
click at [443, 215] on p "Not getting better or worse" at bounding box center [436, 207] width 199 height 39
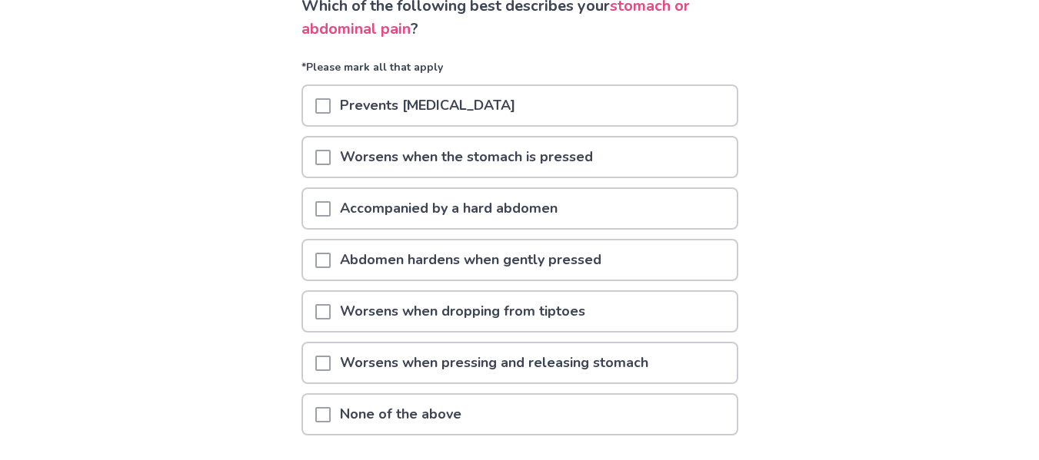
scroll to position [124, 0]
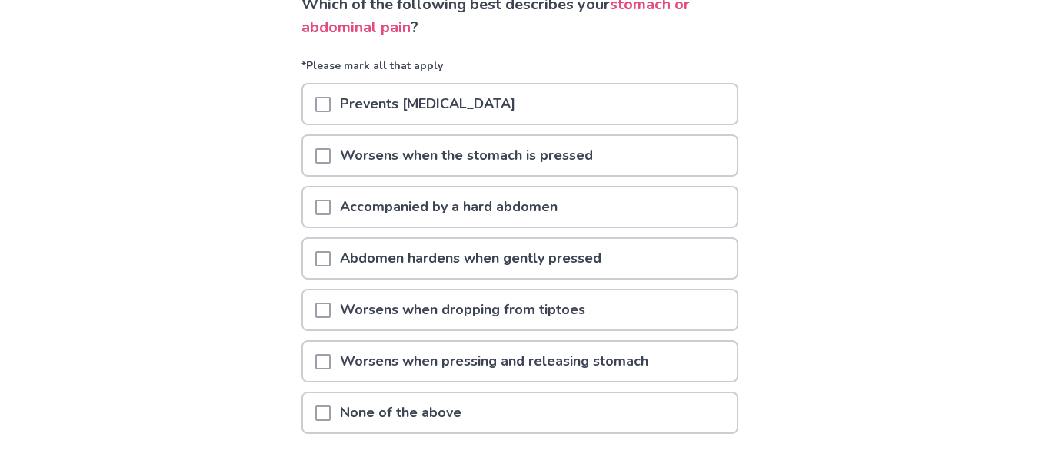
click at [331, 165] on div at bounding box center [322, 155] width 15 height 39
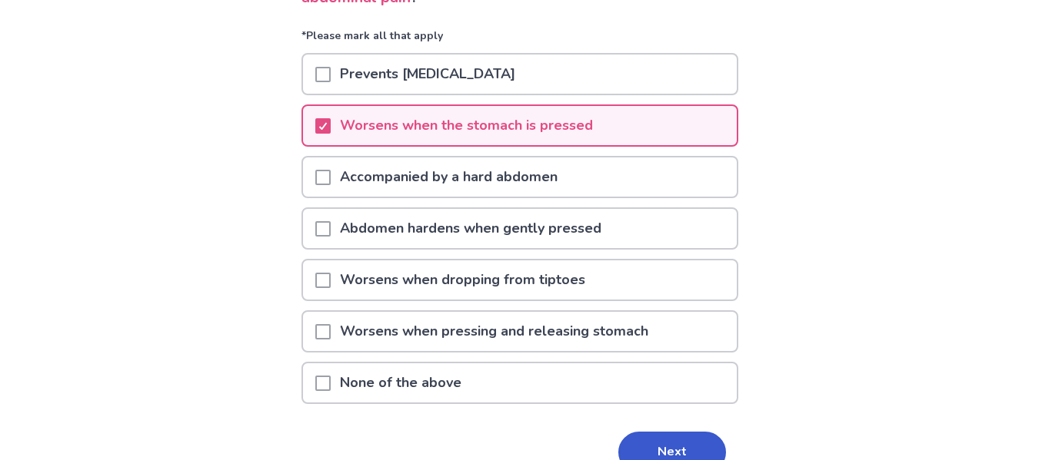
scroll to position [155, 0]
click at [329, 285] on span at bounding box center [322, 279] width 15 height 15
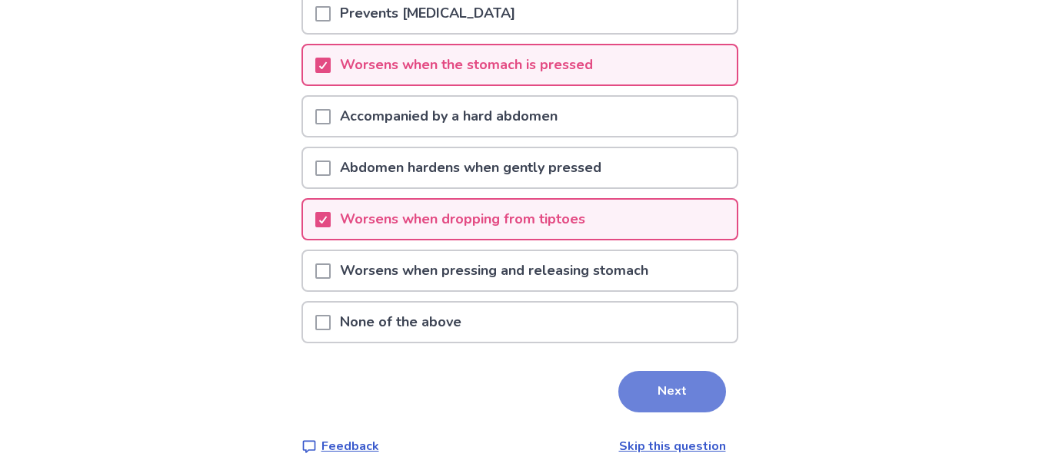
scroll to position [220, 0]
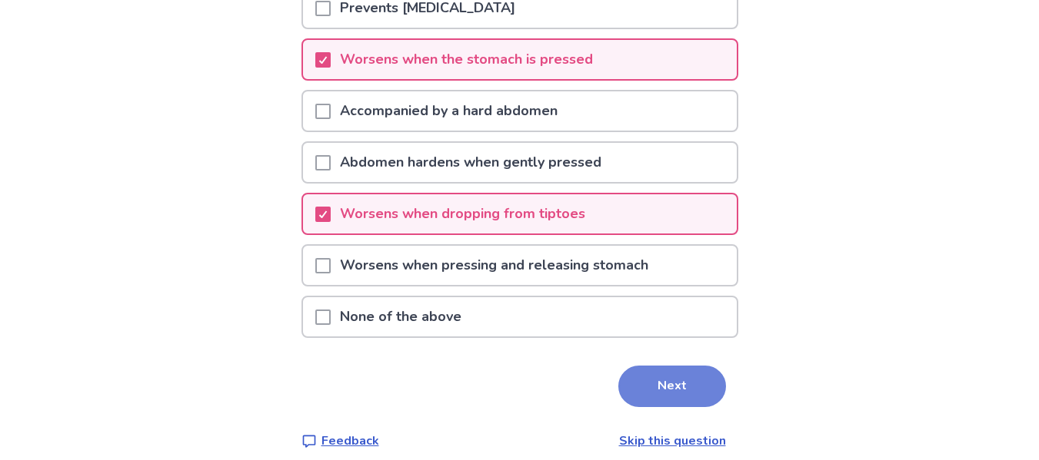
click at [642, 386] on button "Next" at bounding box center [672, 387] width 108 height 42
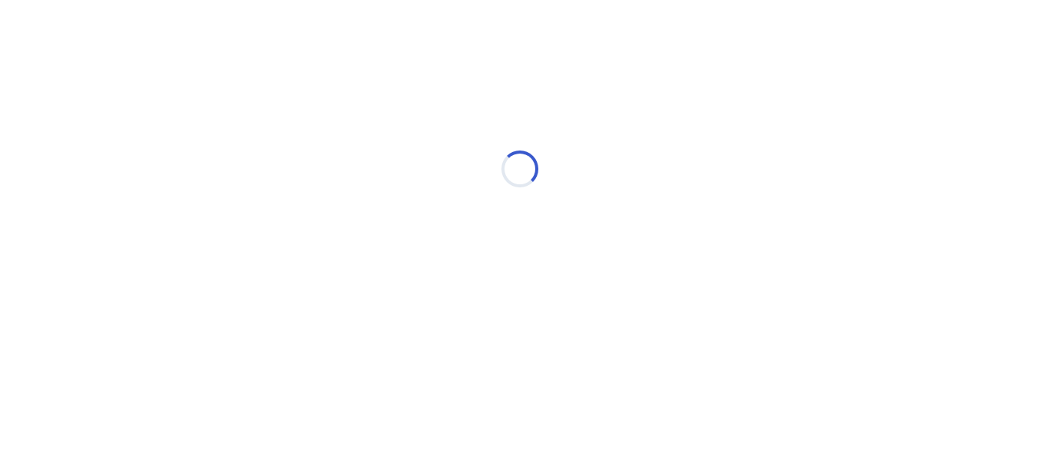
scroll to position [0, 0]
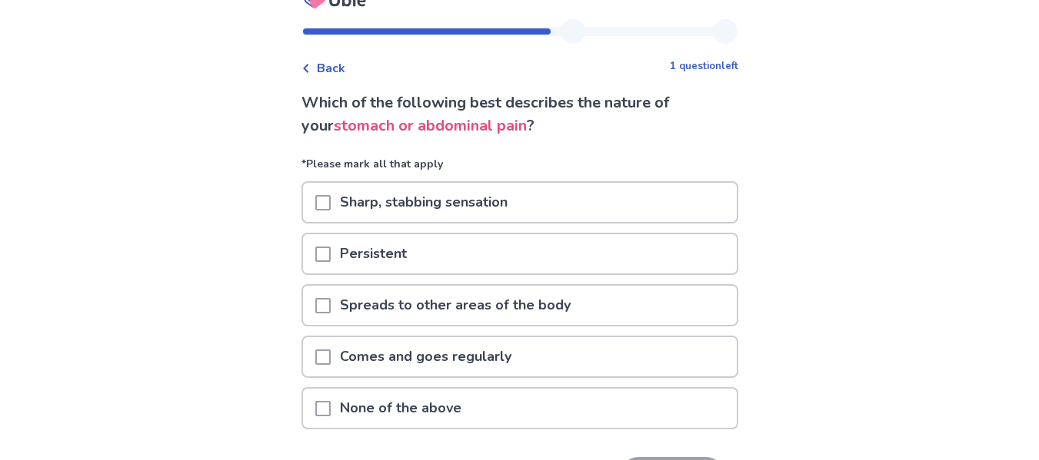
scroll to position [27, 0]
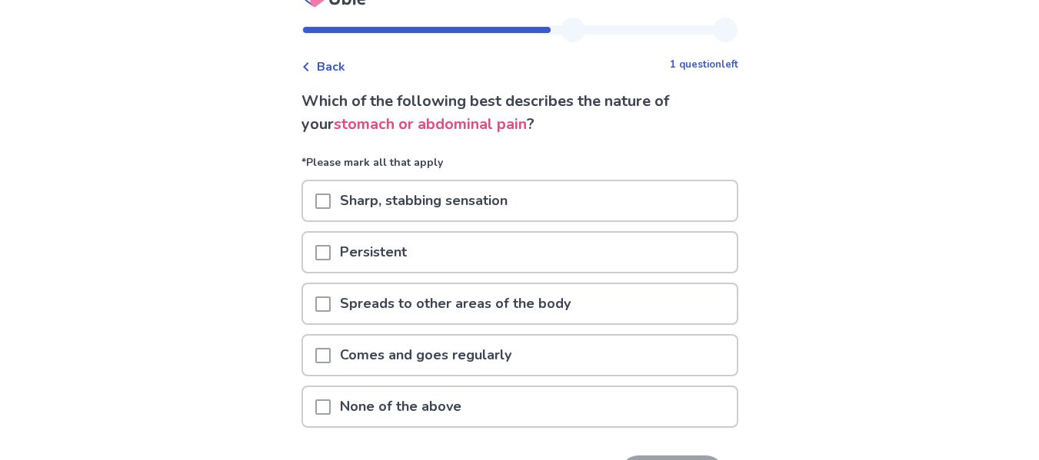
click at [498, 206] on p "Sharp, stabbing sensation" at bounding box center [424, 200] width 186 height 39
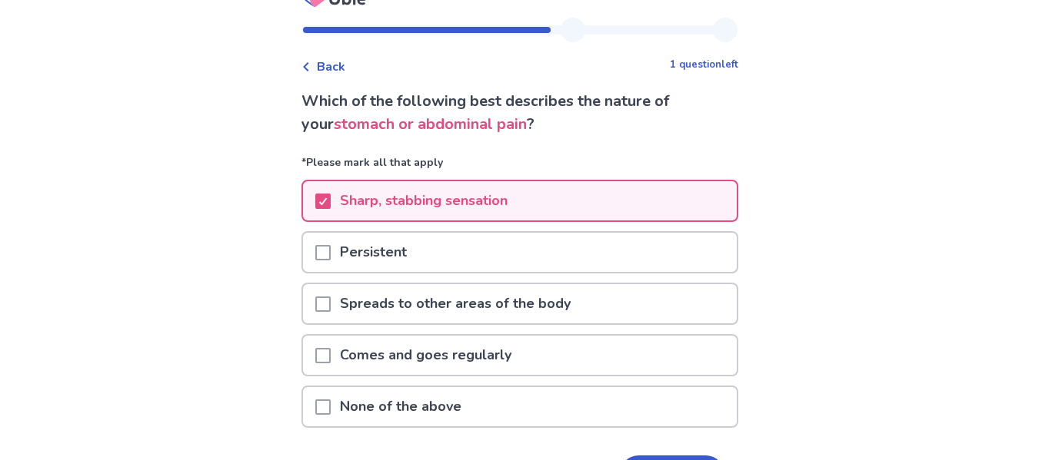
click at [416, 253] on p "Persistent" at bounding box center [373, 252] width 85 height 39
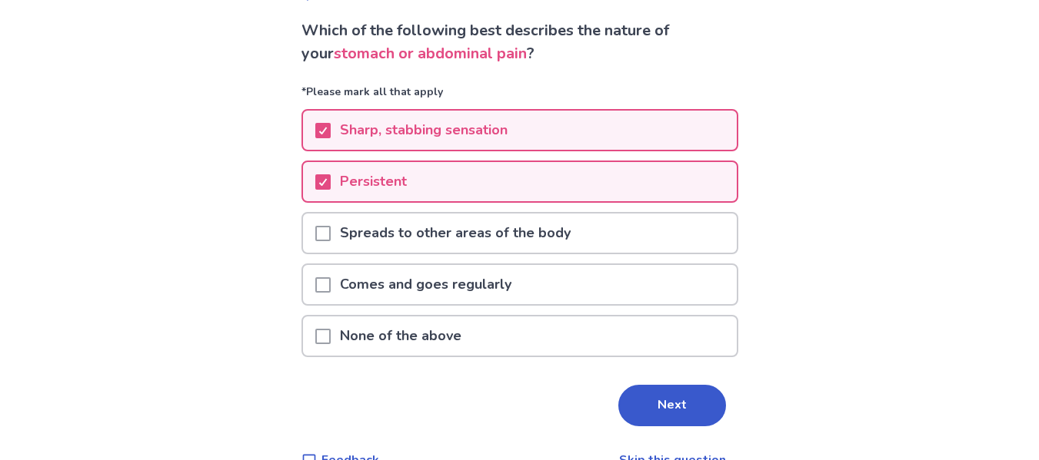
scroll to position [98, 0]
click at [661, 384] on button "Next" at bounding box center [672, 405] width 108 height 42
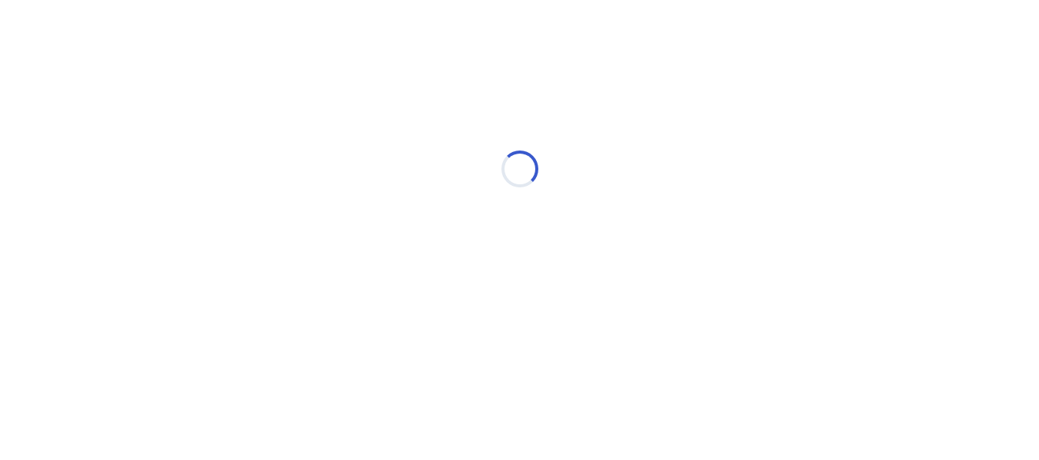
scroll to position [0, 0]
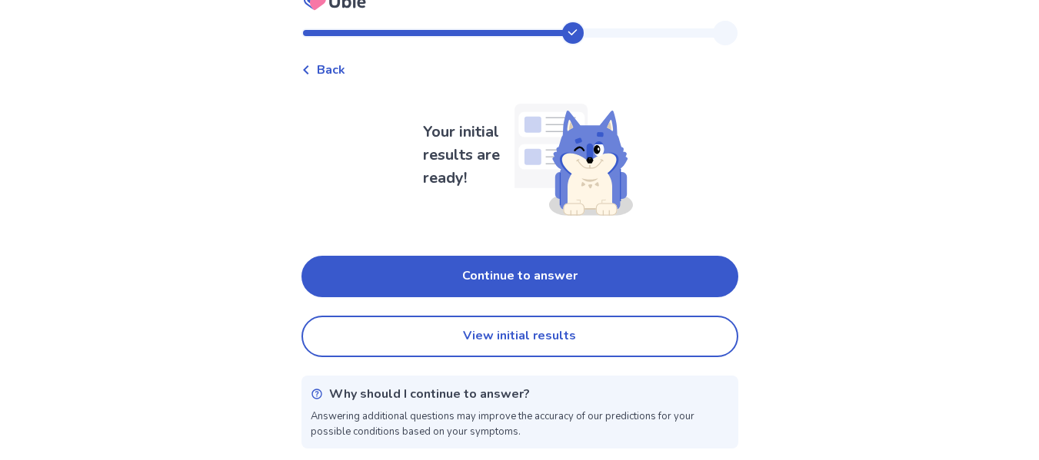
scroll to position [25, 0]
click at [544, 342] on button "View initial results" at bounding box center [519, 336] width 437 height 42
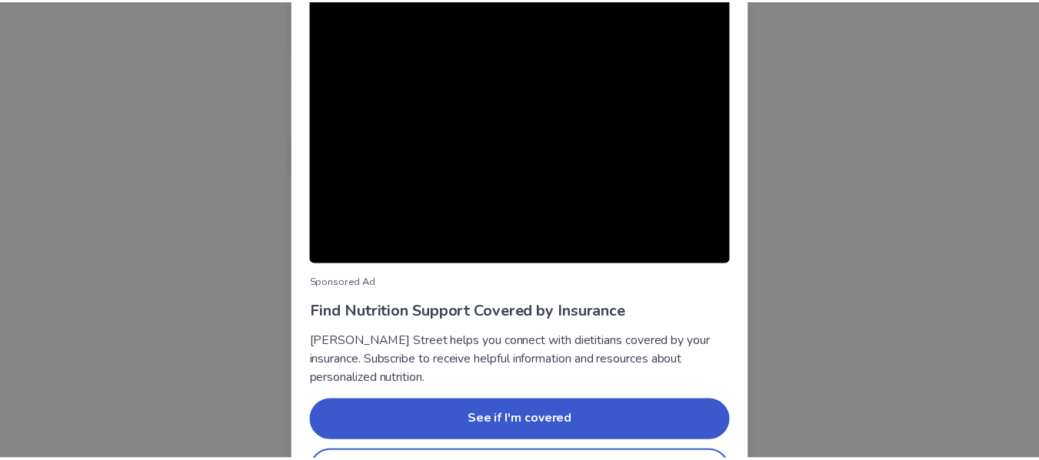
scroll to position [179, 0]
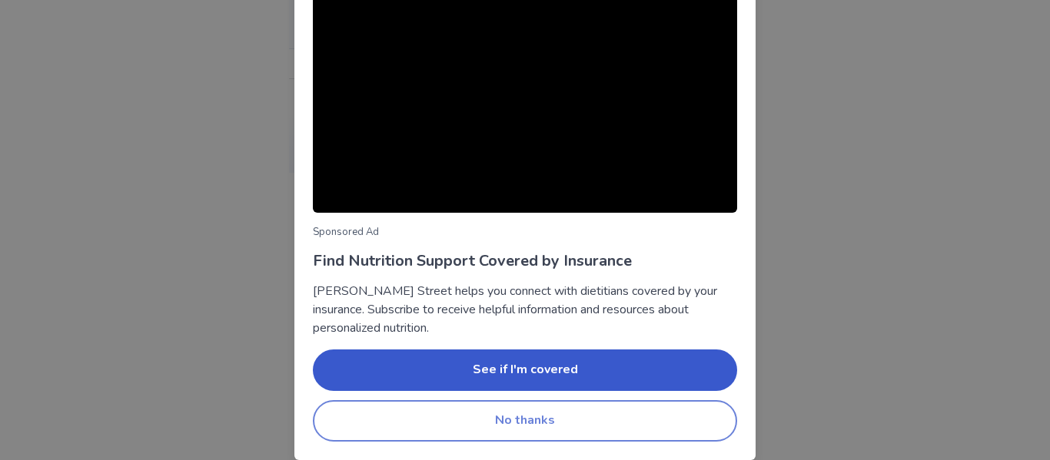
click at [547, 414] on button "No thanks" at bounding box center [525, 422] width 424 height 42
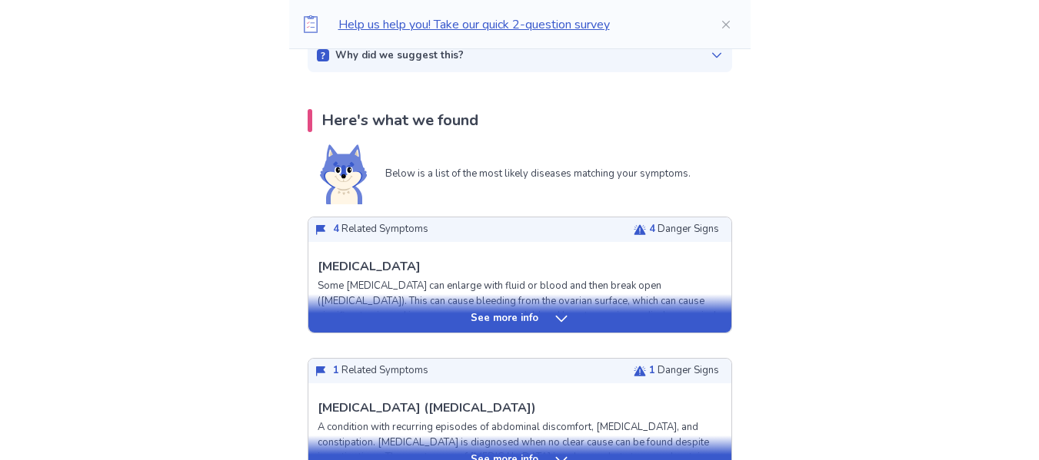
scroll to position [283, 0]
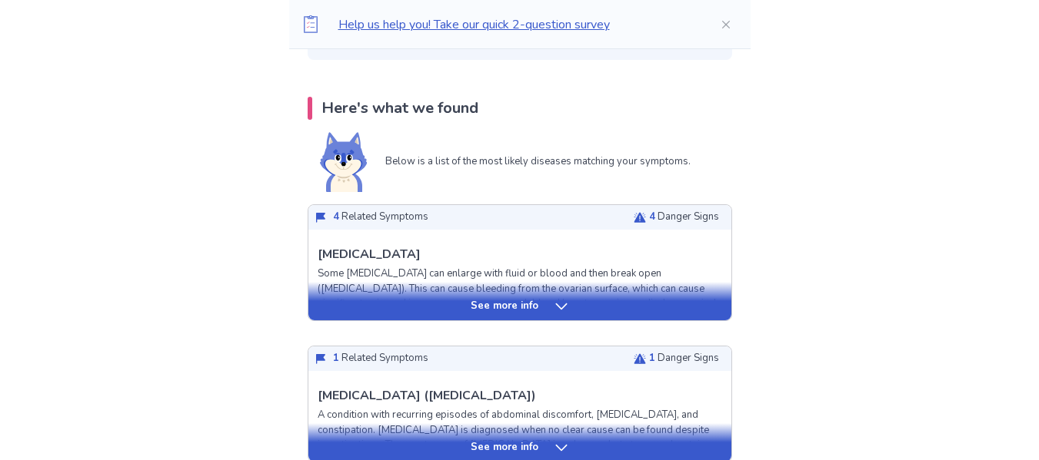
click at [558, 307] on icon at bounding box center [560, 306] width 15 height 15
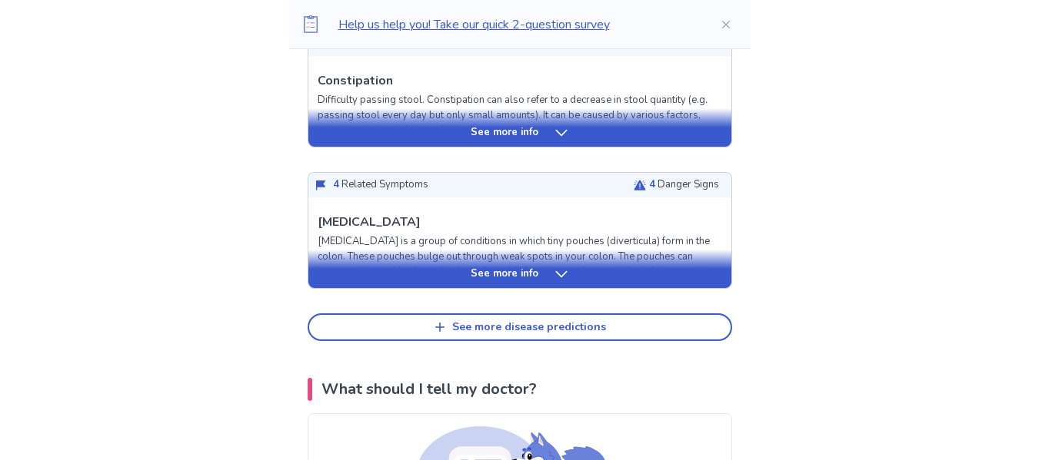
scroll to position [1658, 0]
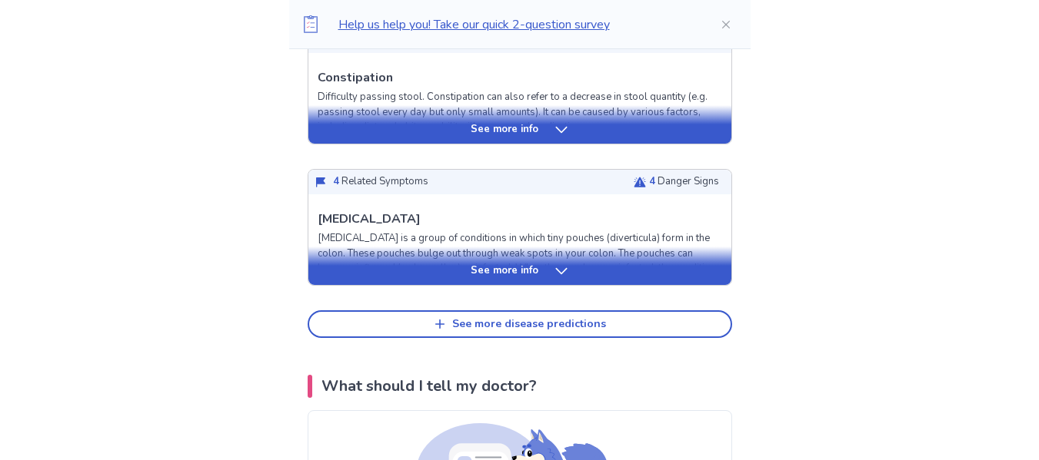
click at [559, 274] on icon at bounding box center [560, 271] width 15 height 15
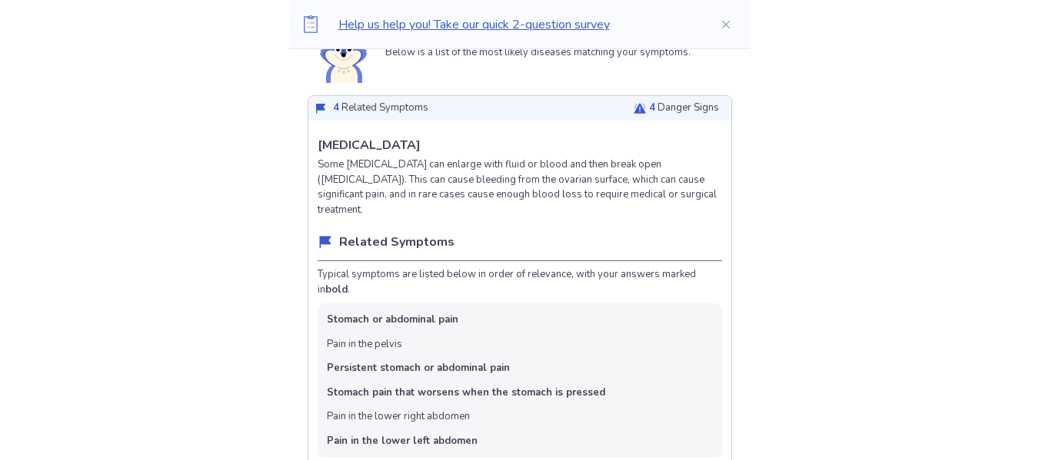
scroll to position [394, 0]
drag, startPoint x: 443, startPoint y: 141, endPoint x: 330, endPoint y: 145, distance: 113.1
click at [330, 145] on p "Ovarian Hemorrhage" at bounding box center [368, 143] width 103 height 18
copy p "Ovarian Hemorrhage"
